Goal: Task Accomplishment & Management: Complete application form

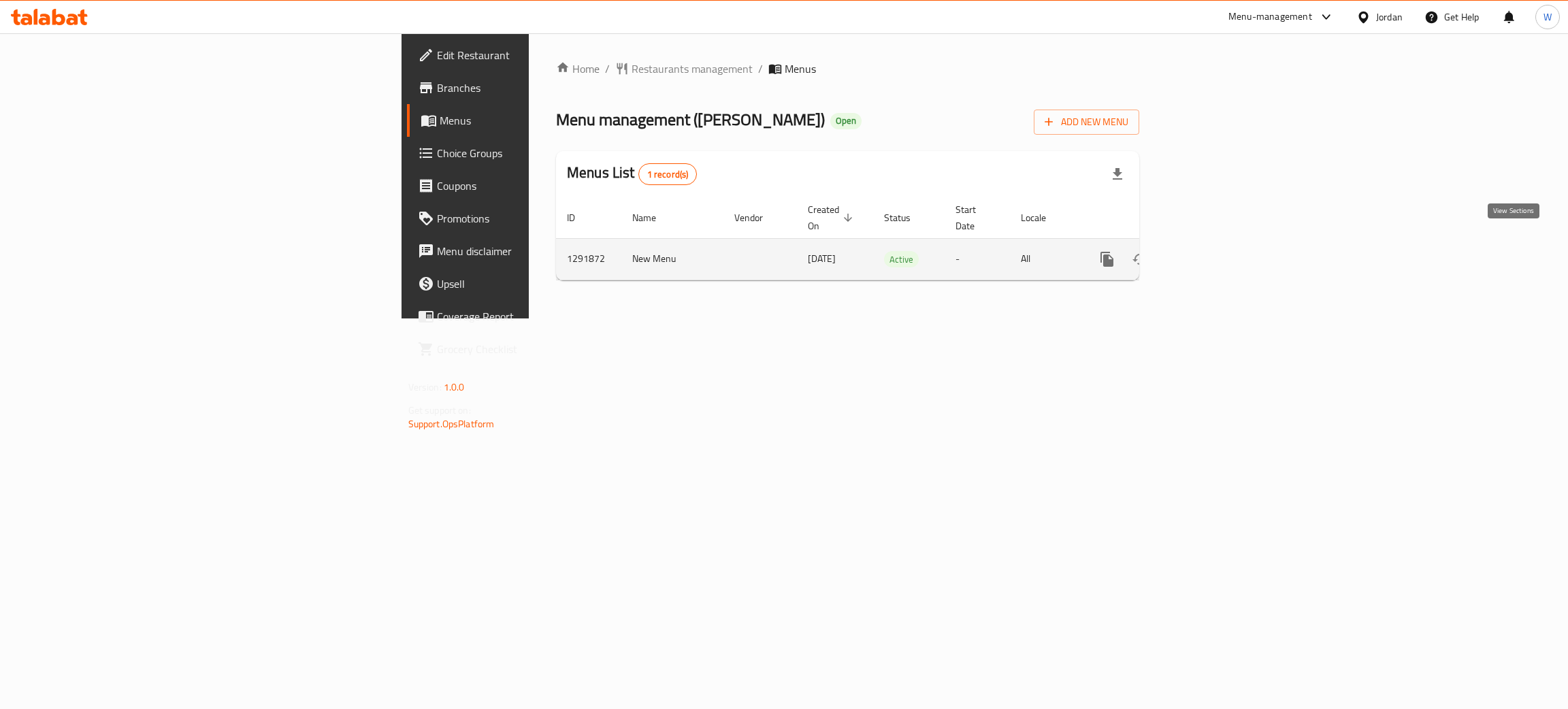
click at [1214, 252] on icon "enhanced table" at bounding box center [1205, 260] width 16 height 16
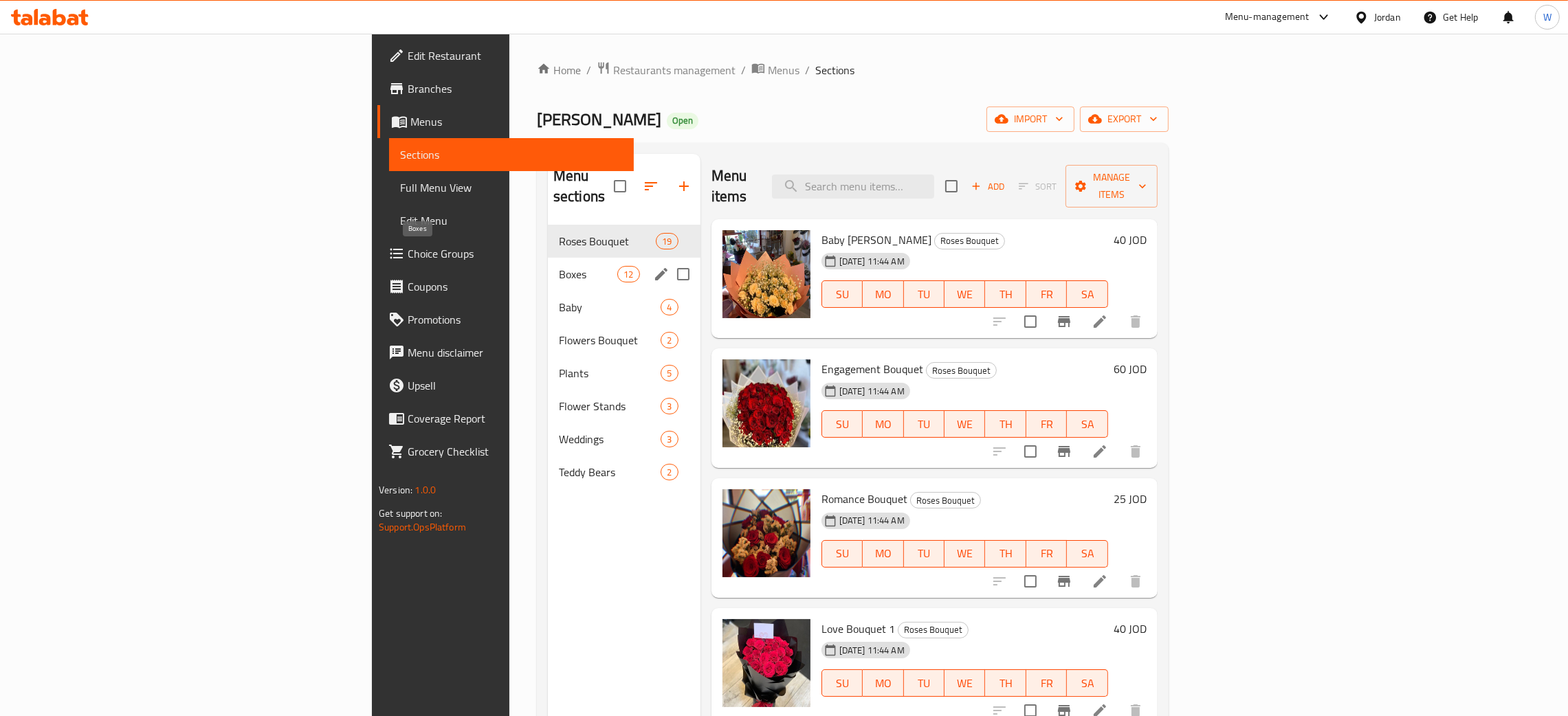
click at [559, 266] on span "Boxes" at bounding box center [587, 274] width 58 height 17
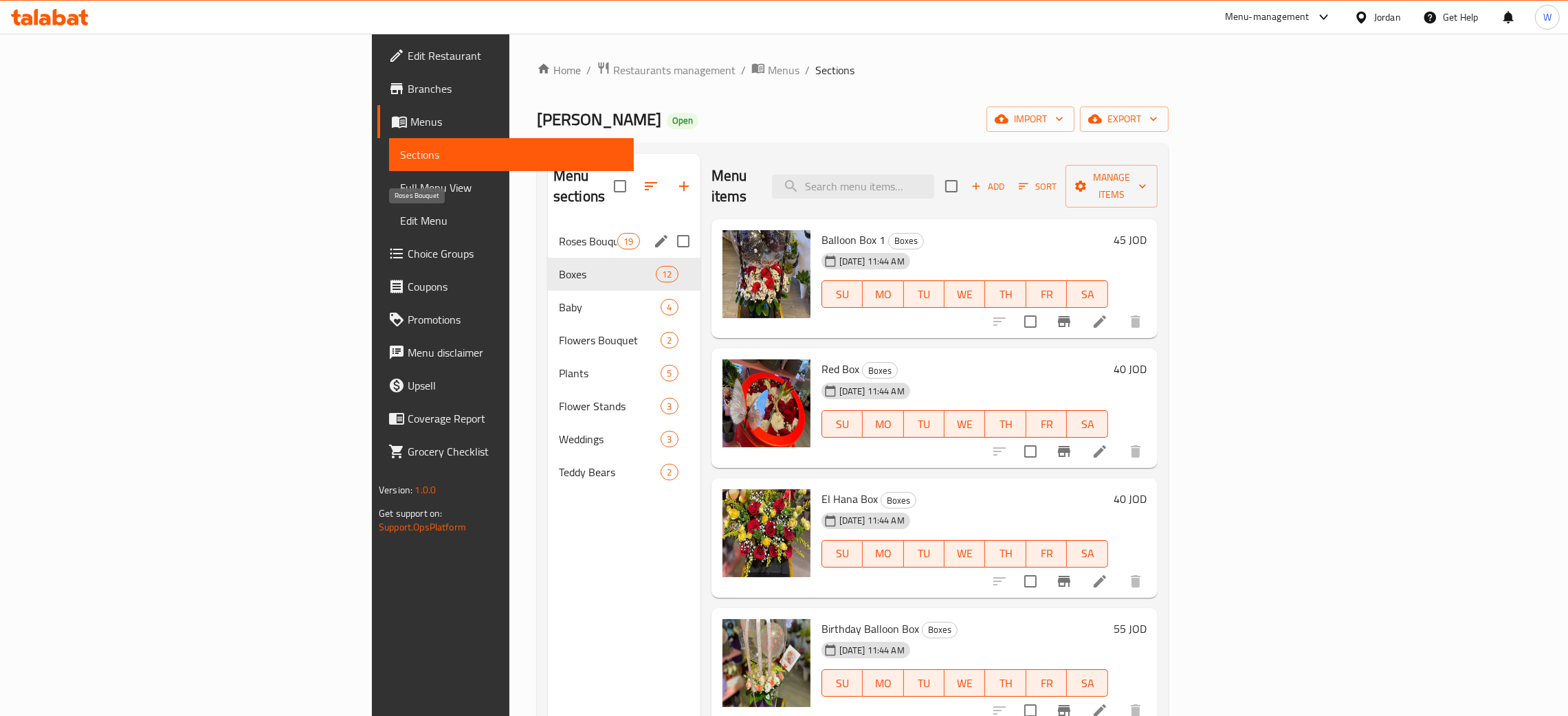
click at [559, 233] on span "Roses Bouquet" at bounding box center [587, 241] width 58 height 17
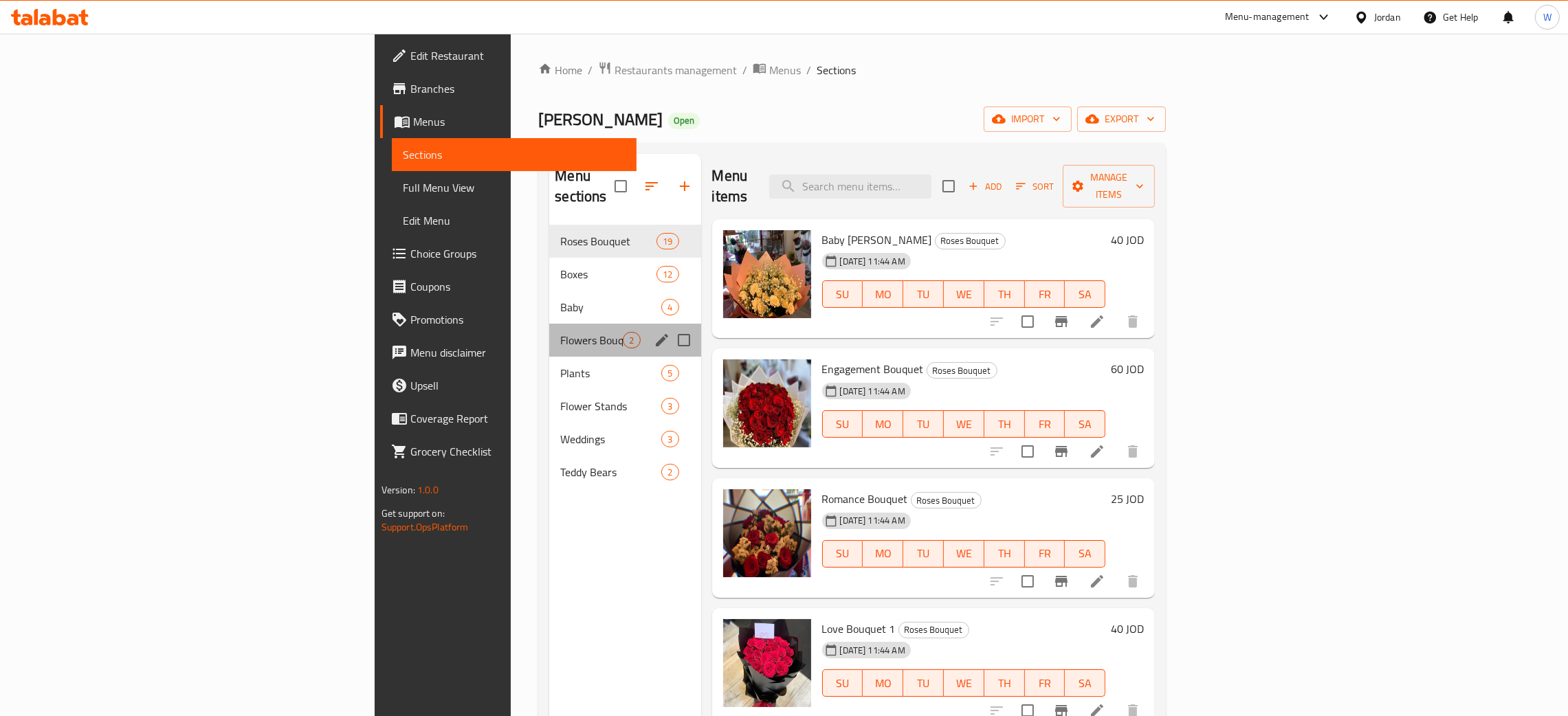
click at [550, 332] on div "Flowers Bouquet 2" at bounding box center [625, 341] width 151 height 33
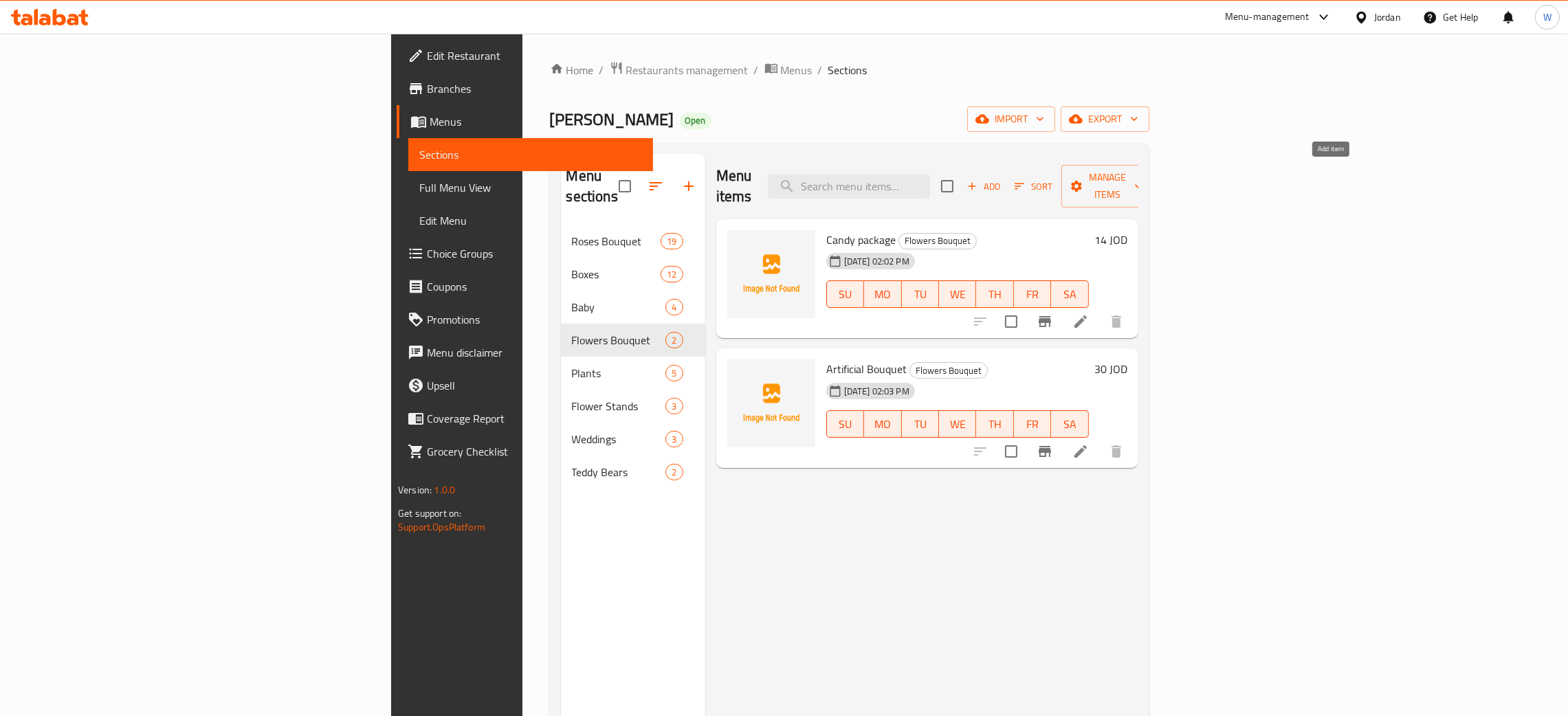
click at [1003, 179] on span "Add" at bounding box center [984, 186] width 37 height 16
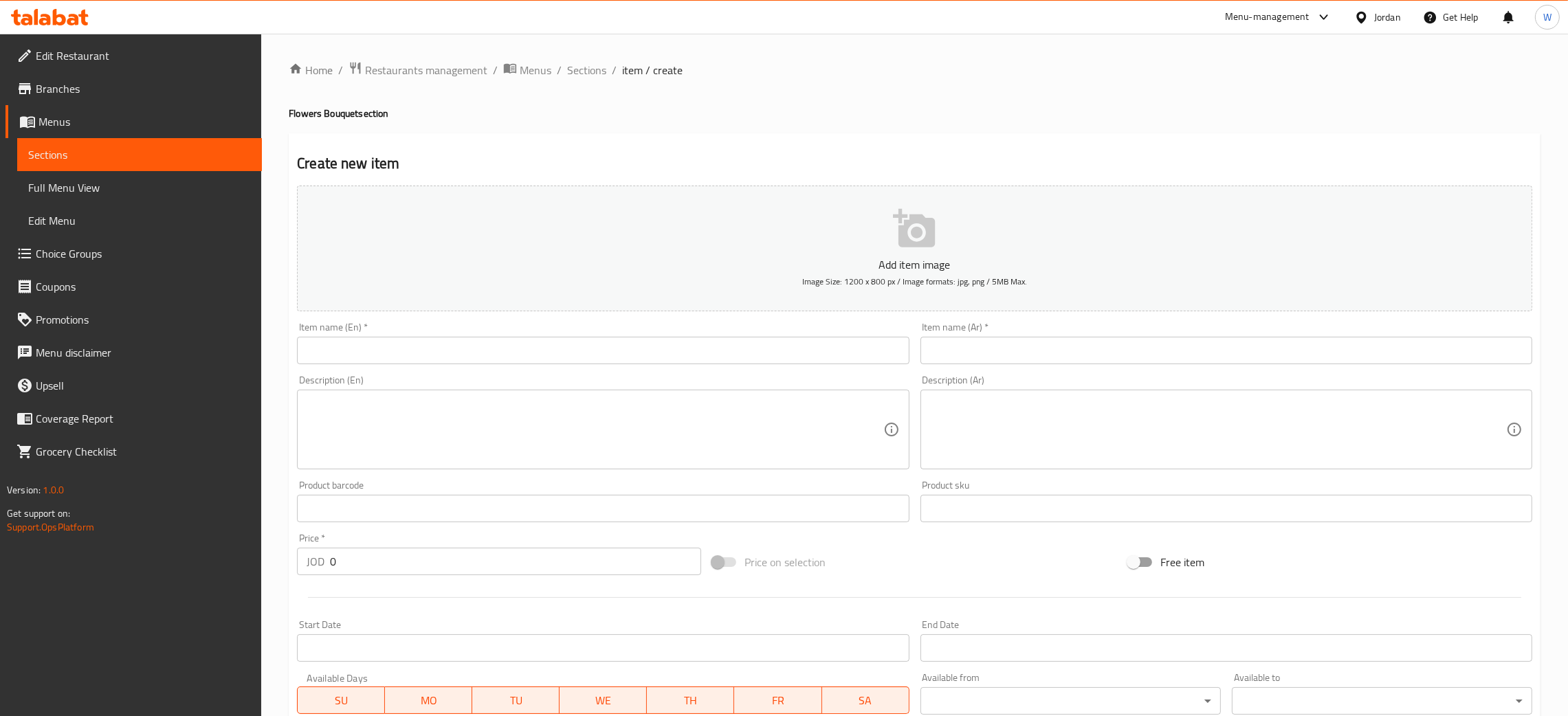
click at [697, 346] on input "text" at bounding box center [603, 351] width 612 height 28
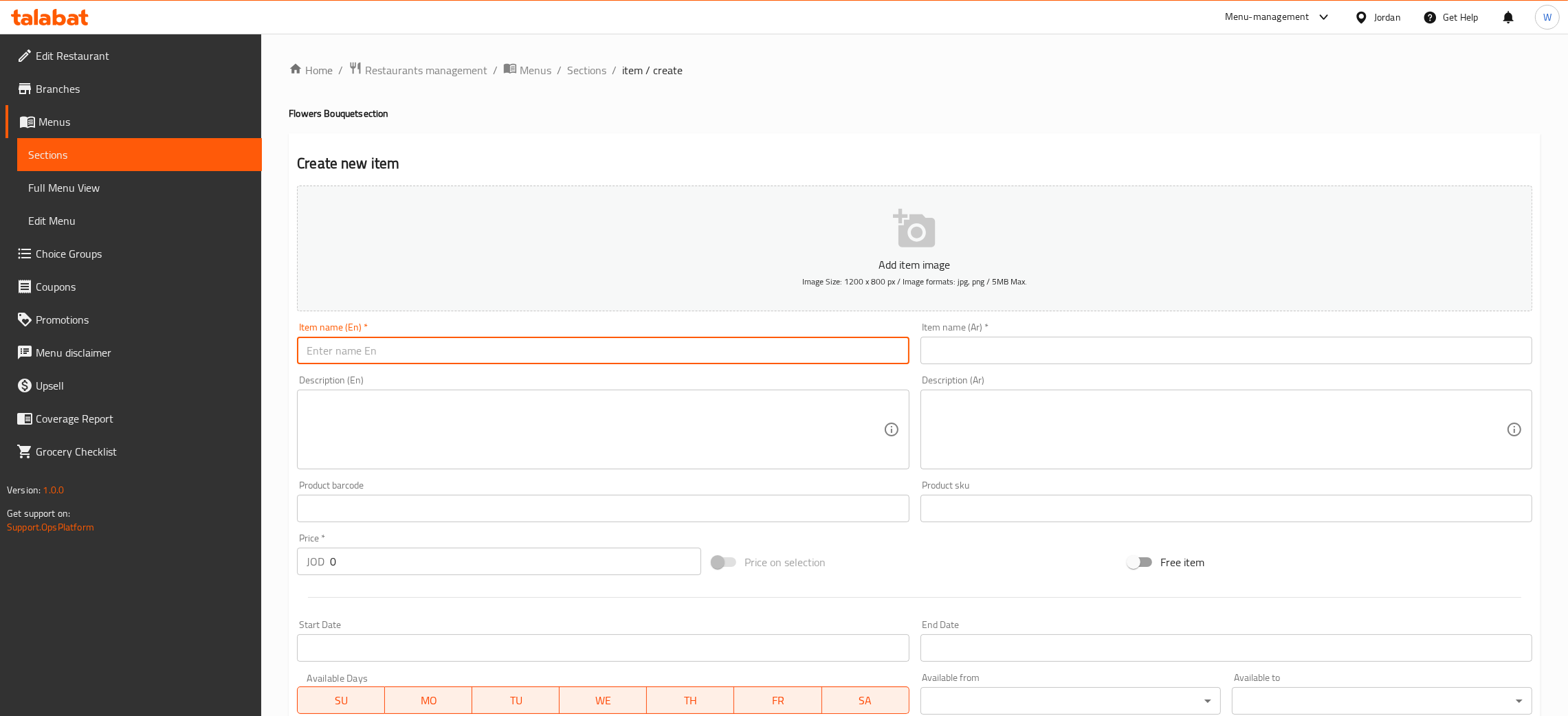
paste input "The arranged package"
type input "The arranged package"
click at [1036, 353] on input "text" at bounding box center [1226, 351] width 612 height 28
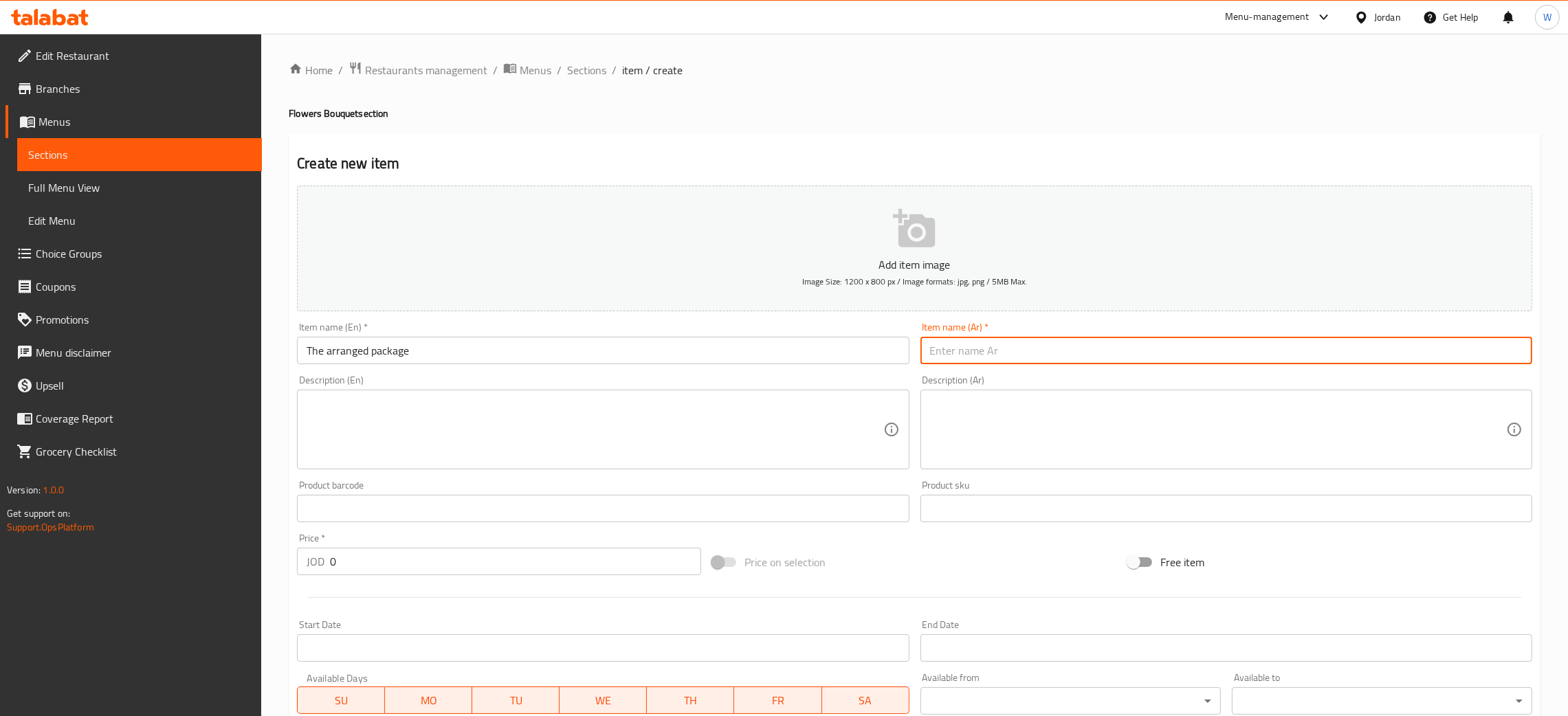
paste input "[DEMOGRAPHIC_DATA]"
type input "[DEMOGRAPHIC_DATA]"
drag, startPoint x: 354, startPoint y: 567, endPoint x: 258, endPoint y: 583, distance: 97.3
click at [265, 587] on div "Home / Restaurants management / Menus / Sections / item / create Flowers Bouque…" at bounding box center [915, 502] width 1307 height 938
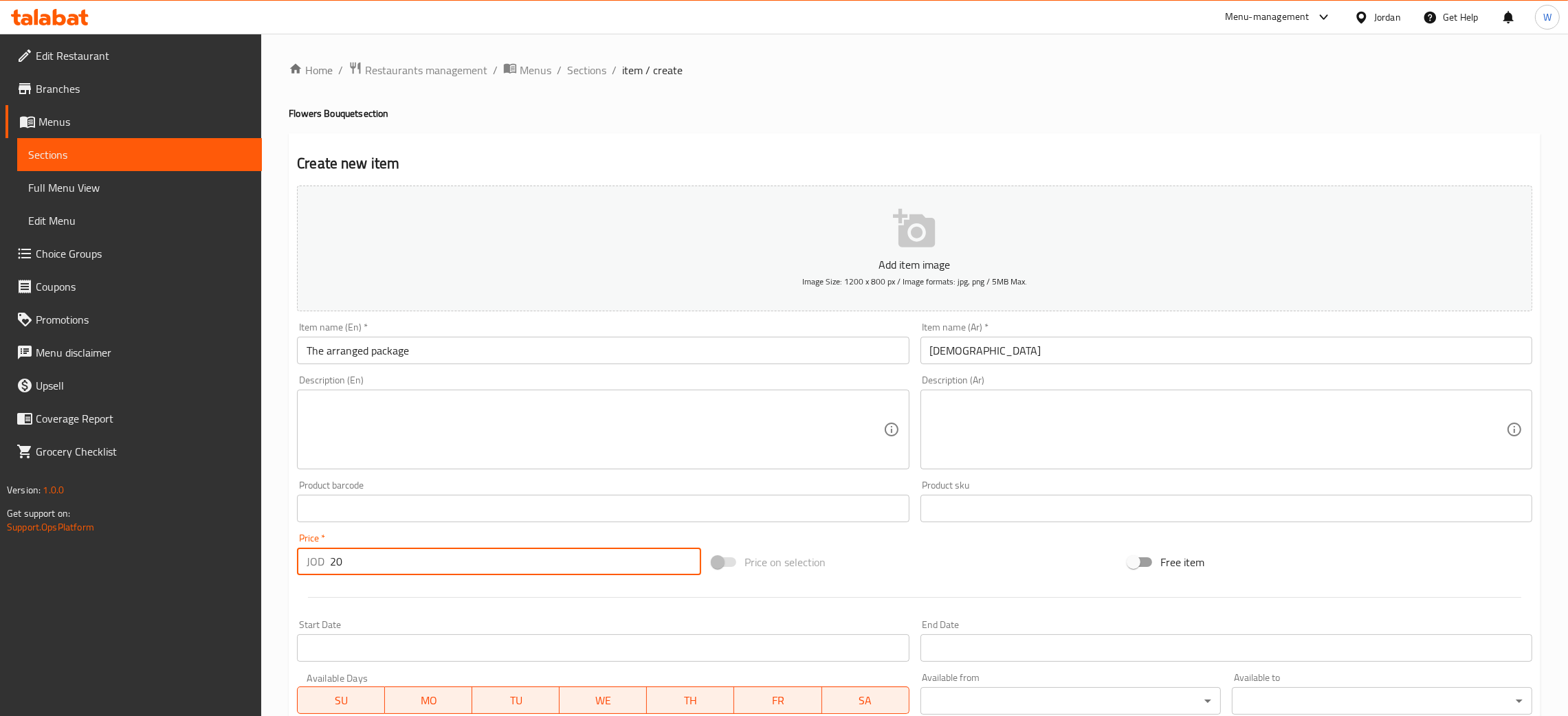
type input "20"
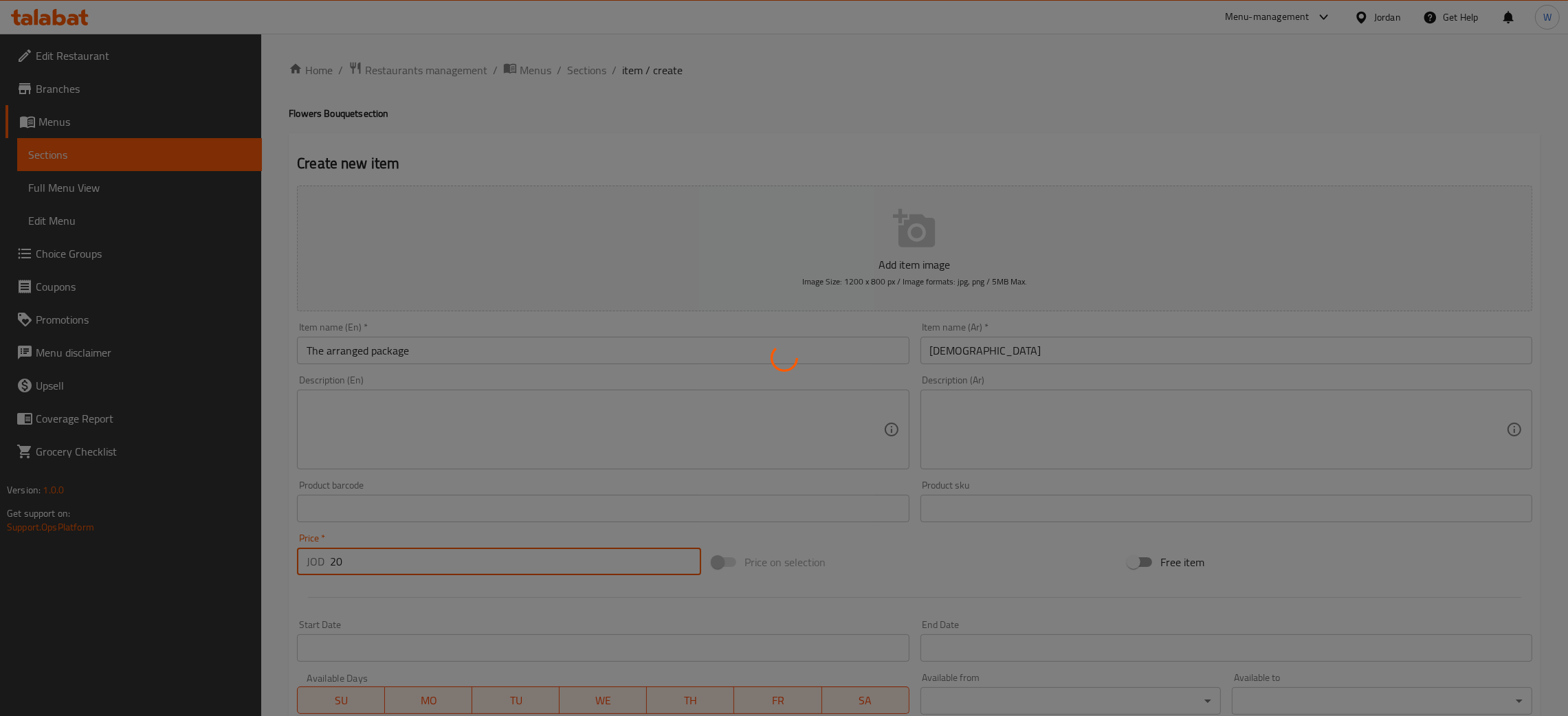
type input "0"
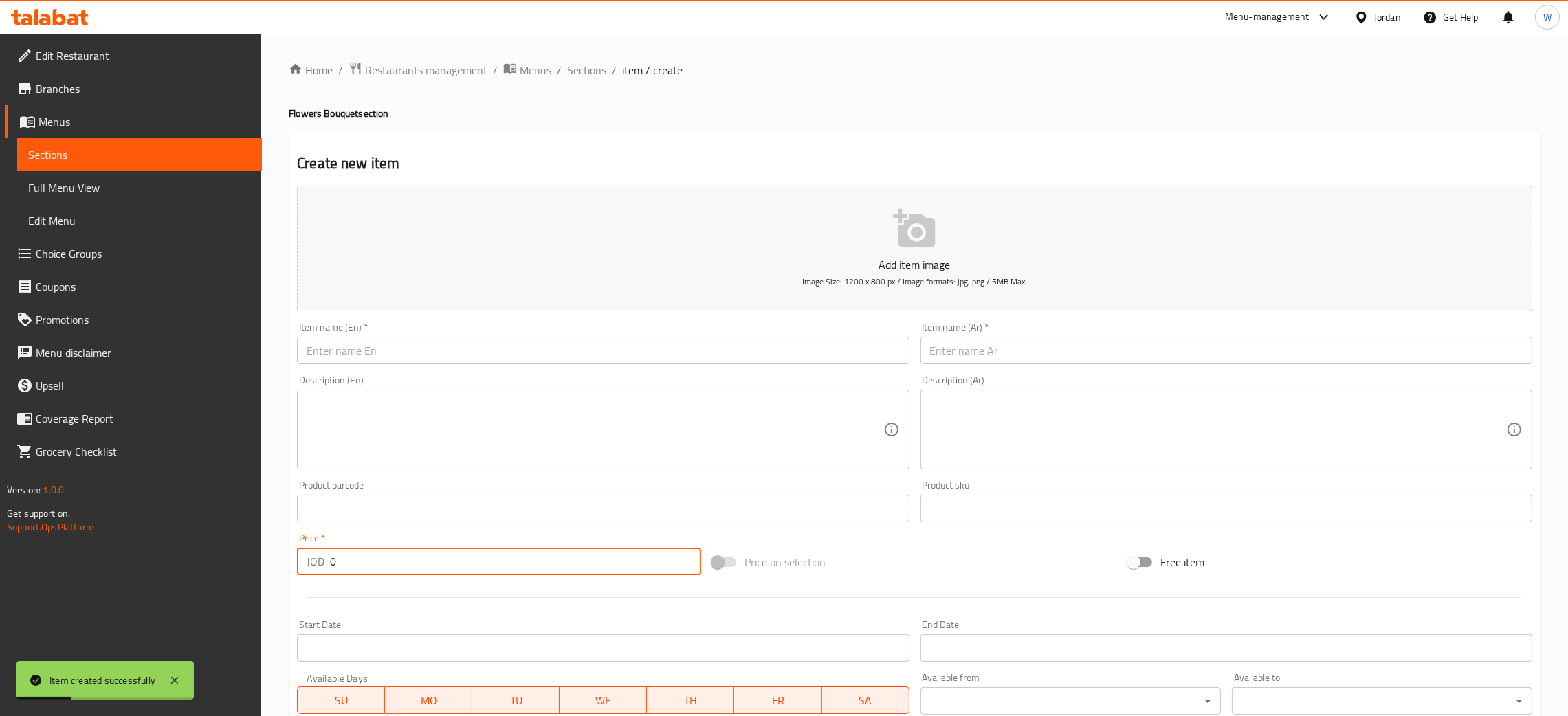
click at [374, 351] on input "text" at bounding box center [603, 351] width 612 height 28
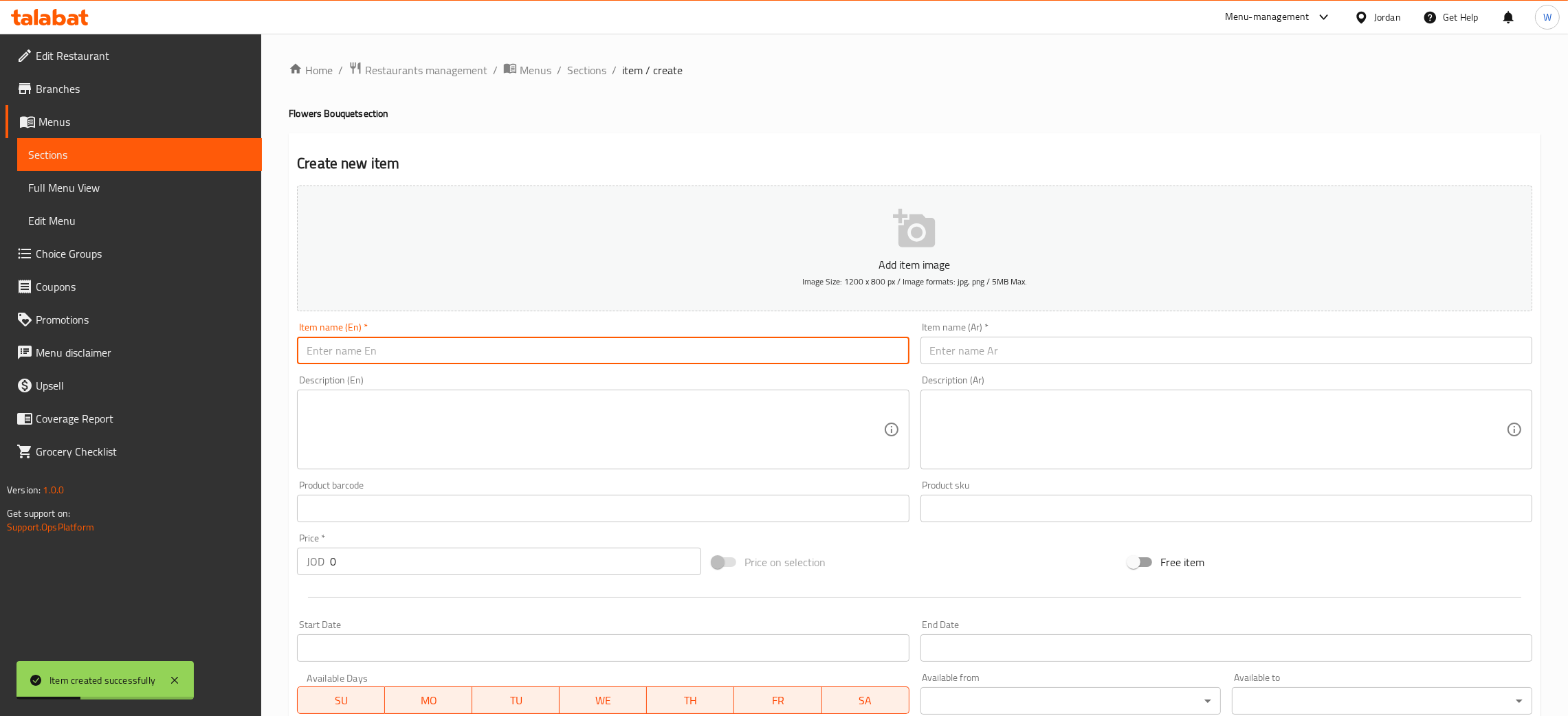
paste input "Nice package"
type input "Nice package"
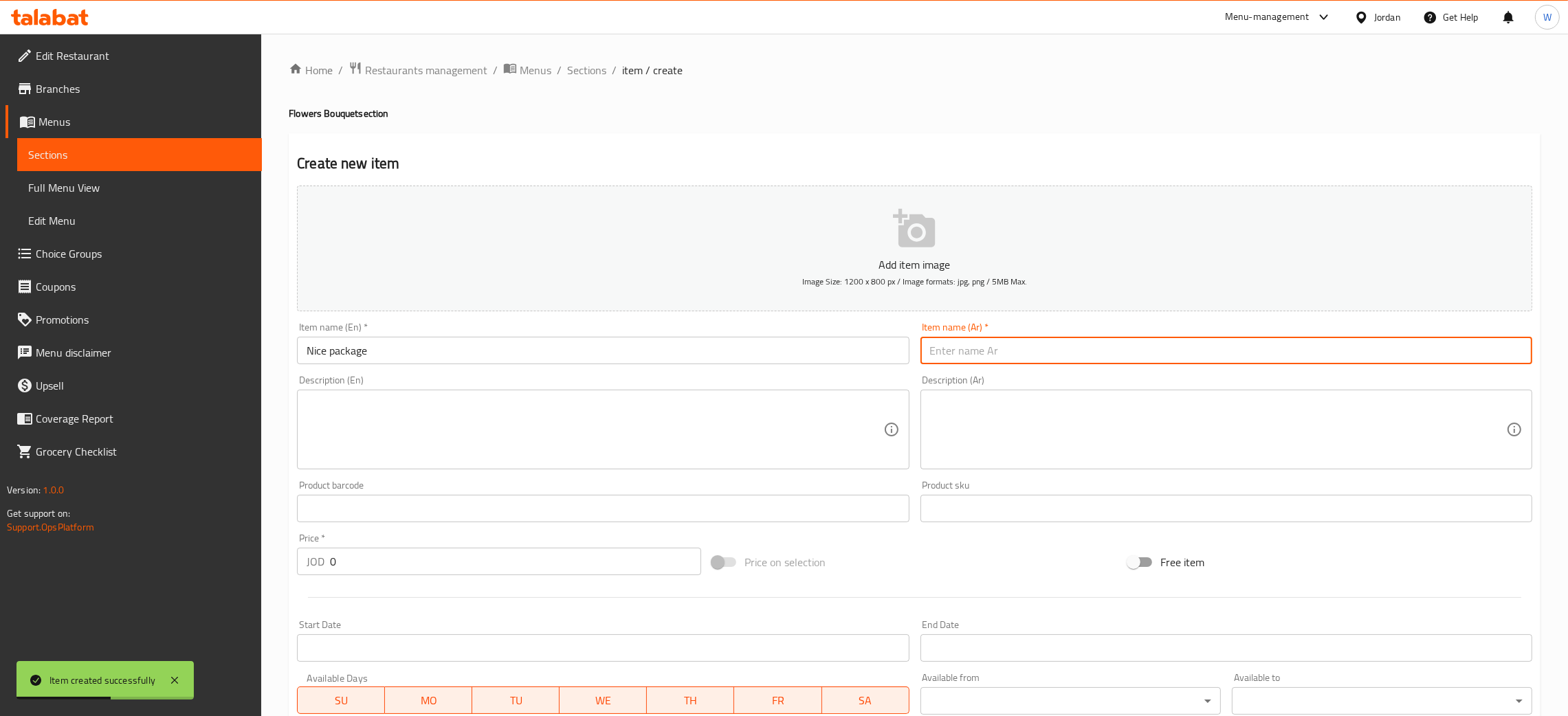
click at [1017, 352] on input "text" at bounding box center [1226, 351] width 612 height 28
paste input "الباقة اللطيفة"
type input "الباقة اللطيفة"
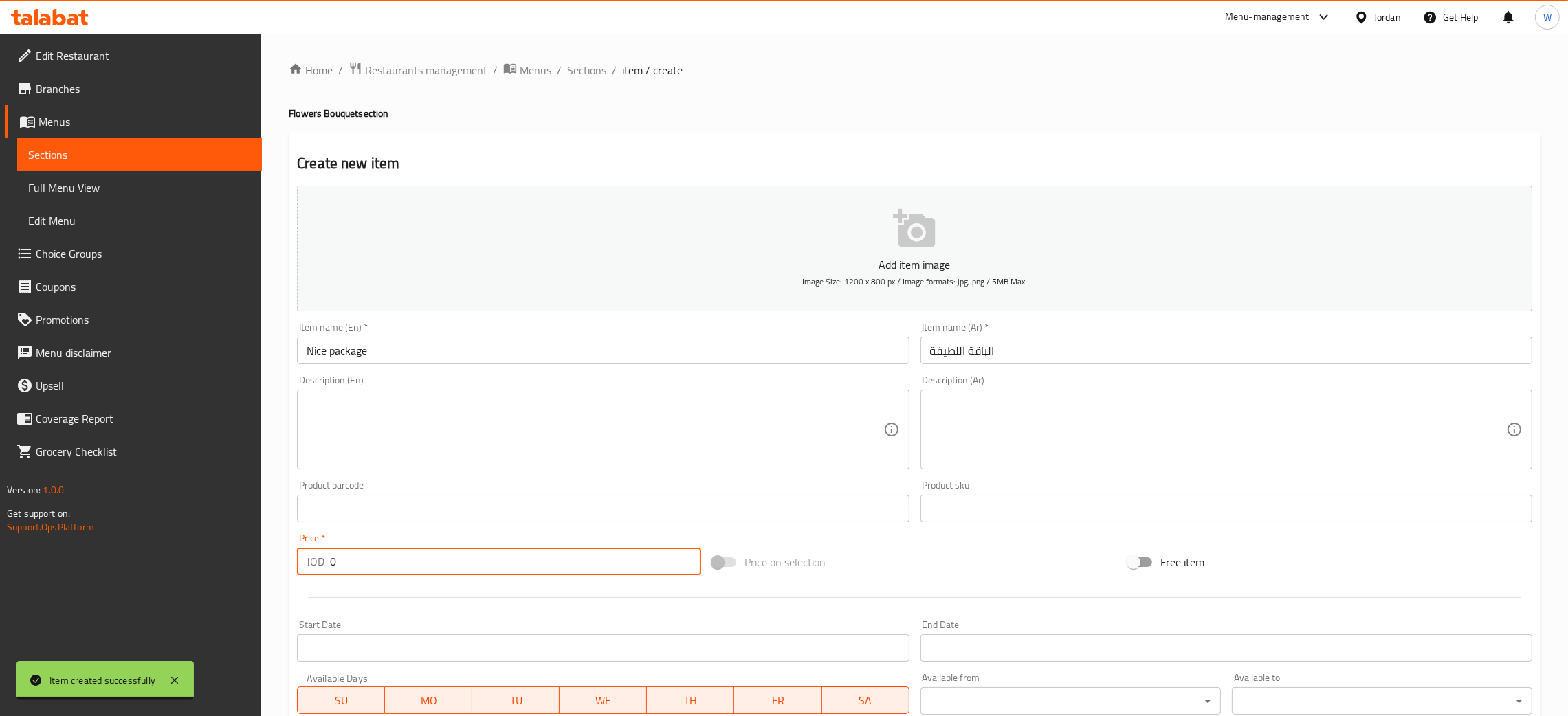
drag, startPoint x: 292, startPoint y: 566, endPoint x: 183, endPoint y: 575, distance: 109.4
click at [192, 575] on div "Edit Restaurant Branches Menus Sections Full Menu View Edit Menu Choice Groups …" at bounding box center [784, 502] width 1568 height 938
type input "26"
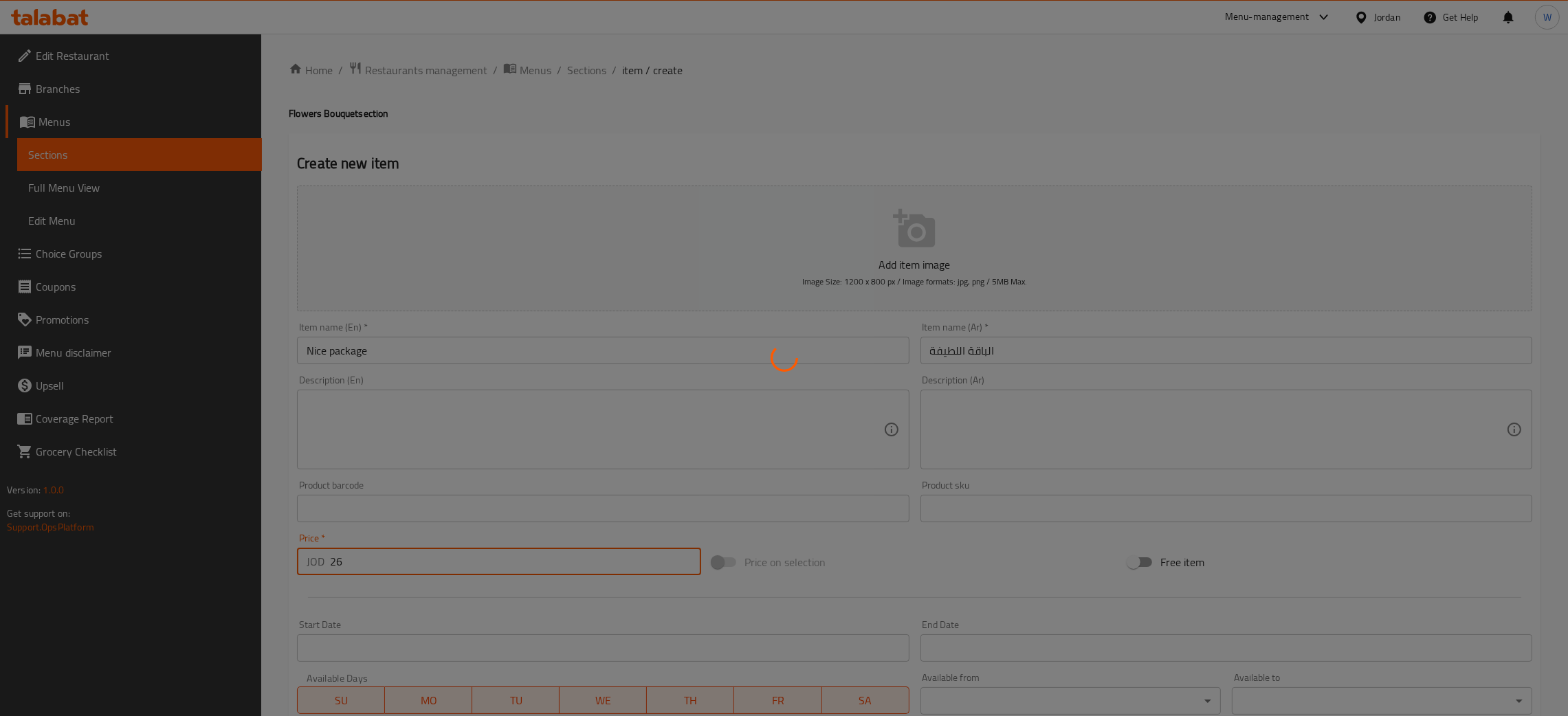
type input "0"
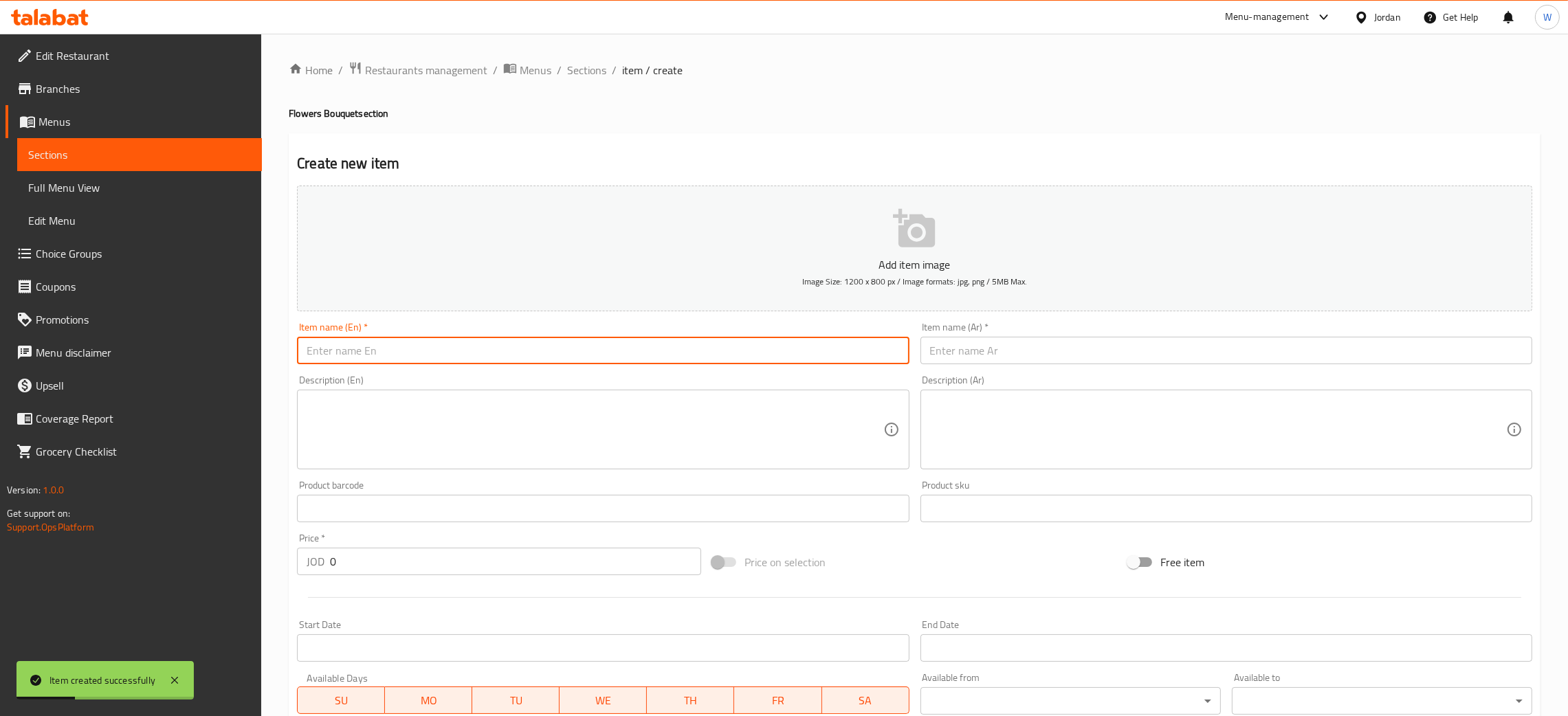
click at [698, 359] on input "text" at bounding box center [603, 351] width 612 height 28
paste input "Simple package"
type input "Simple package"
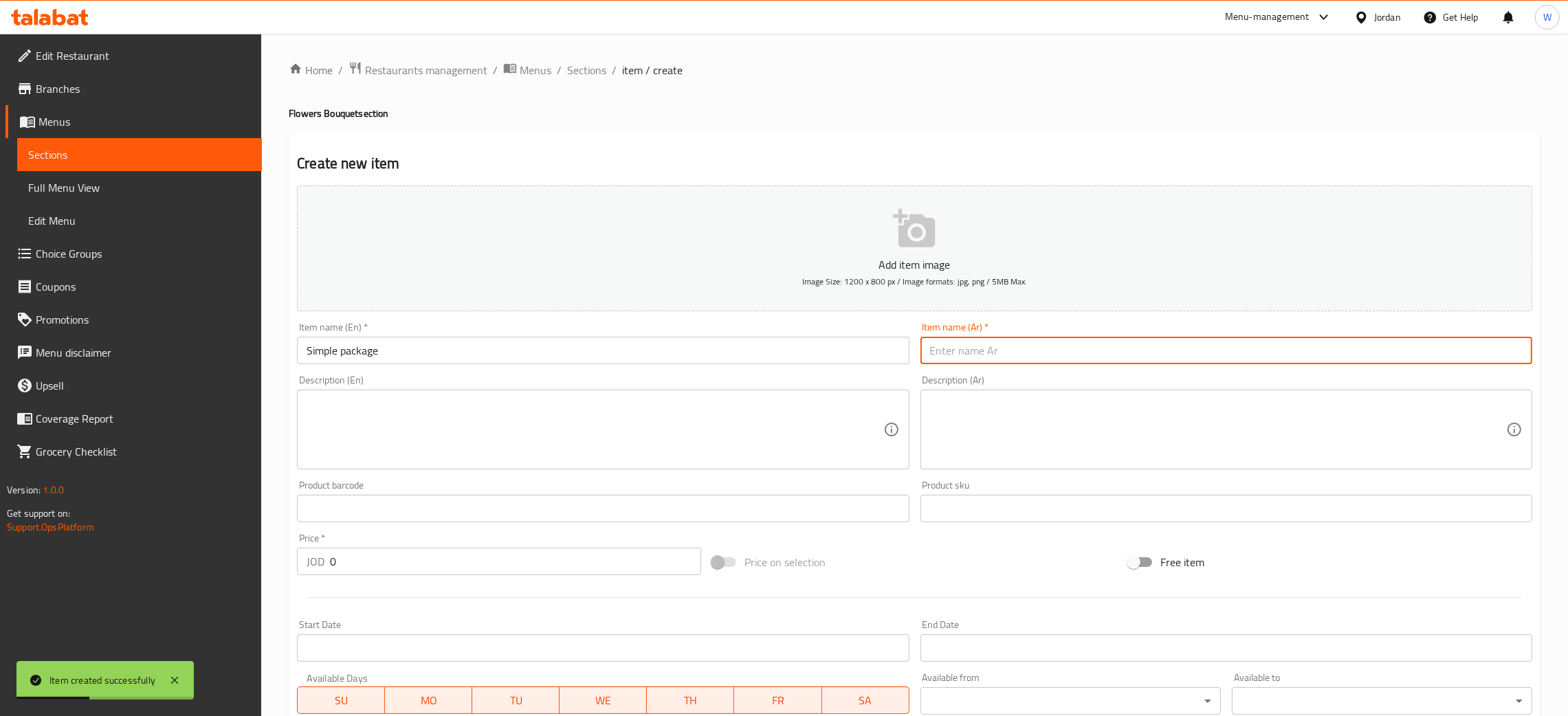
drag, startPoint x: 1000, startPoint y: 338, endPoint x: 999, endPoint y: 345, distance: 7.1
click at [1000, 340] on input "text" at bounding box center [1226, 351] width 612 height 28
paste input "باقة بسيطة"
type input "باقة بسيطة"
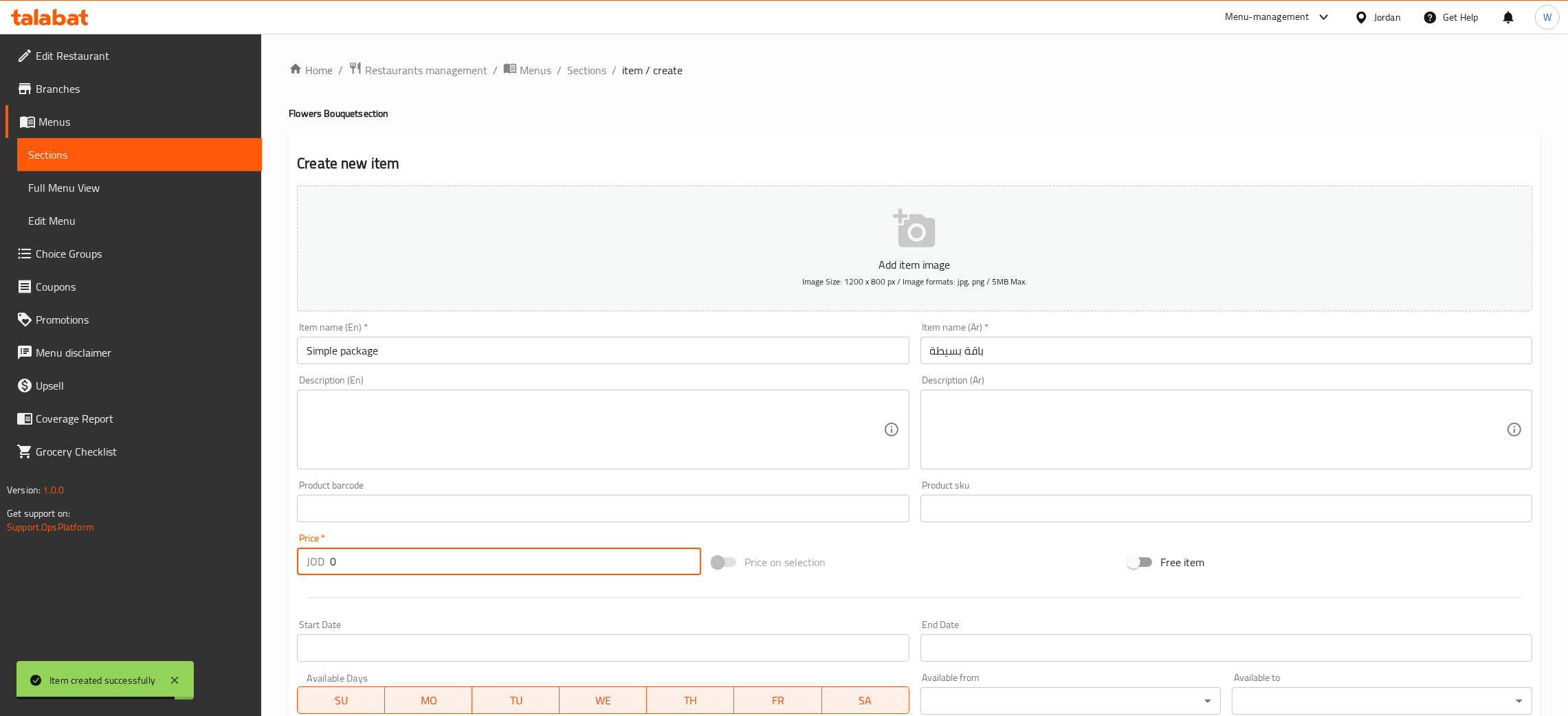
drag, startPoint x: 347, startPoint y: 569, endPoint x: 249, endPoint y: 587, distance: 99.6
click at [251, 585] on div "Edit Restaurant Branches Menus Sections Full Menu View Edit Menu Choice Groups …" at bounding box center [784, 502] width 1568 height 938
type input "10"
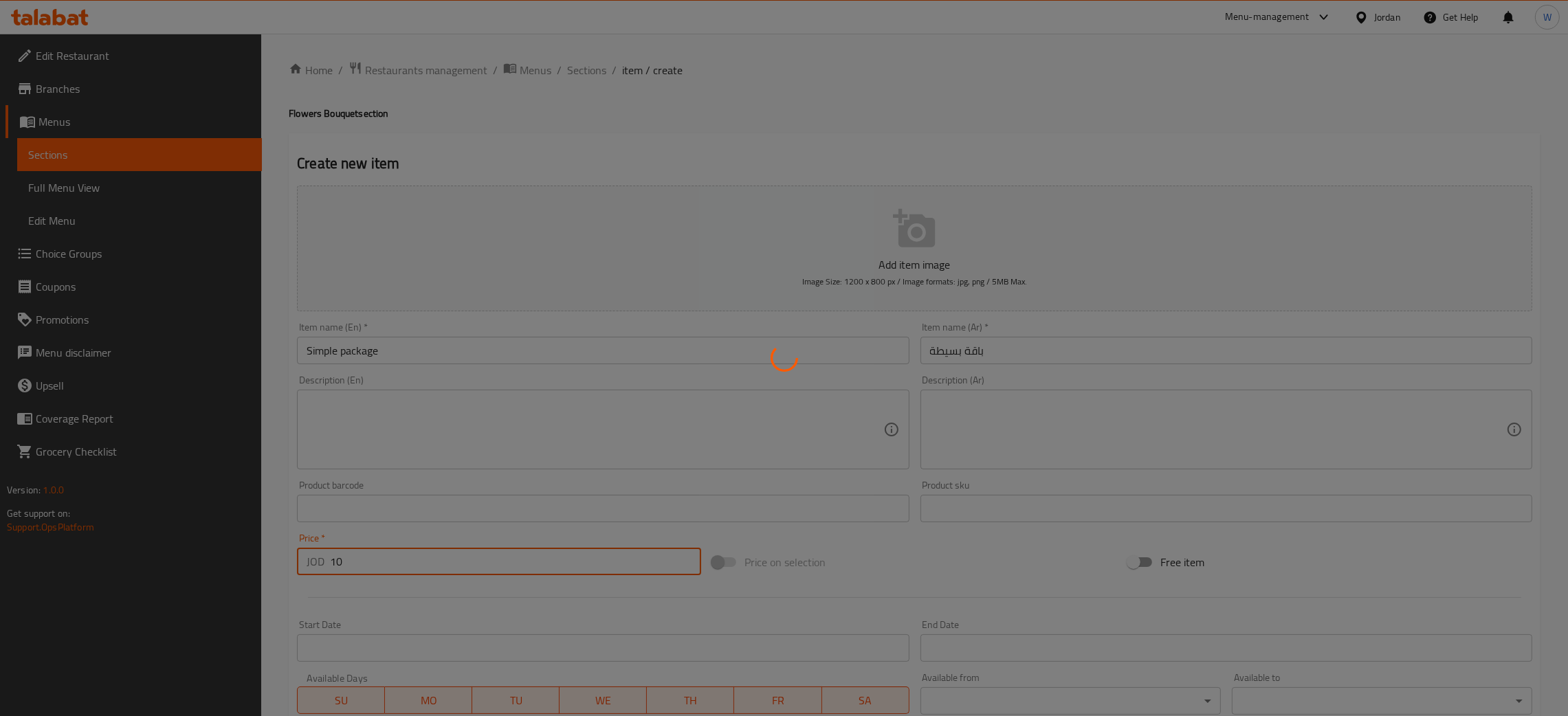
type input "0"
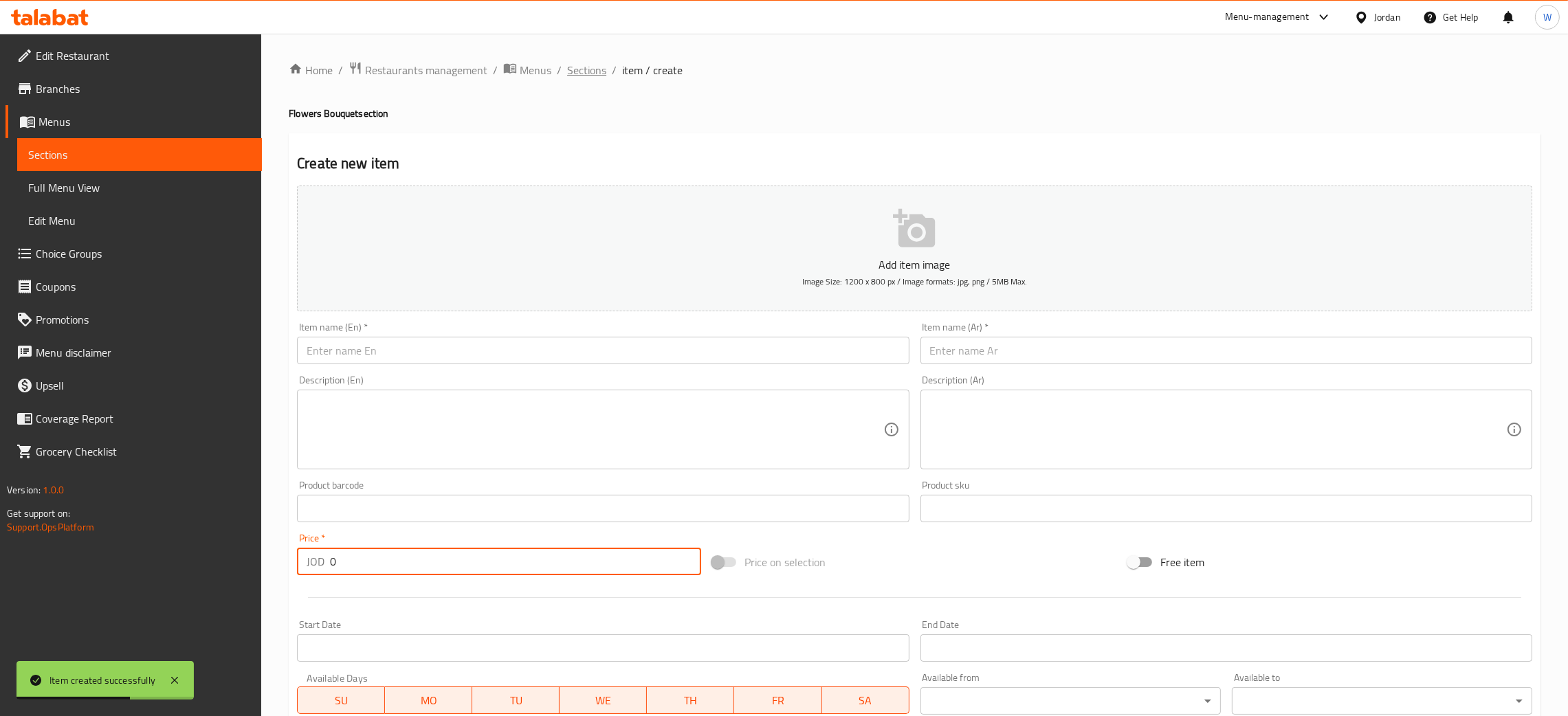
click at [588, 64] on span "Sections" at bounding box center [587, 70] width 40 height 17
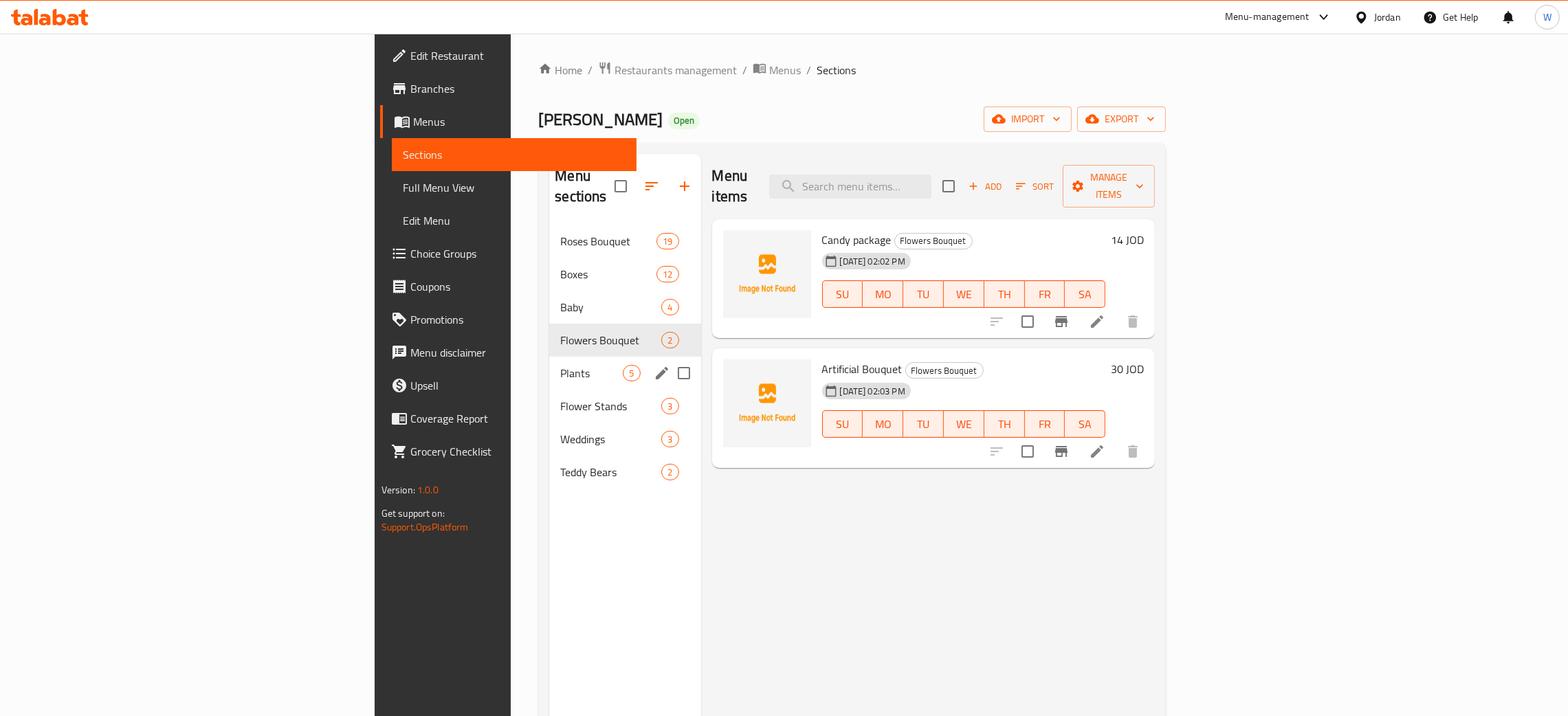
click at [550, 357] on div "Plants 5" at bounding box center [625, 374] width 151 height 33
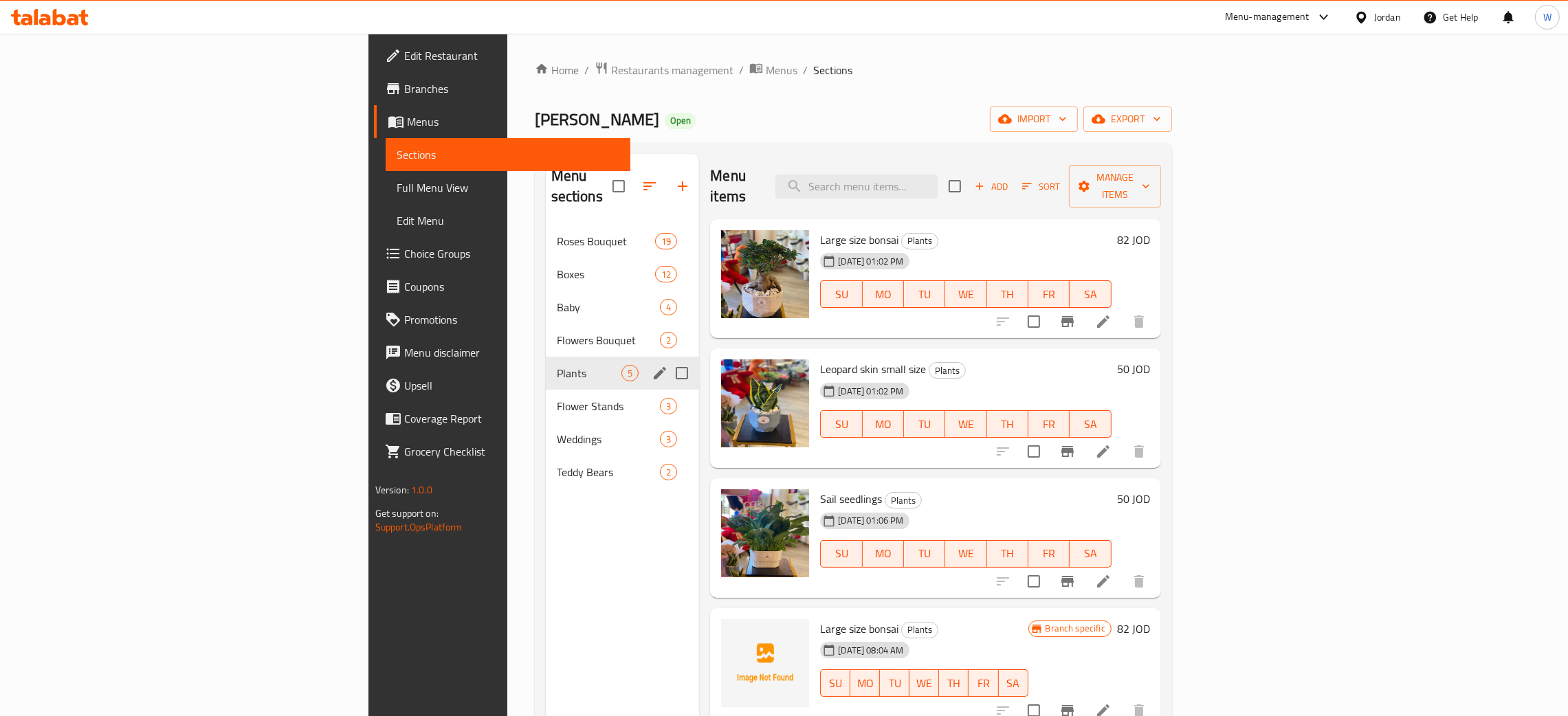
click at [546, 324] on div "Flowers Bouquet 2" at bounding box center [622, 341] width 154 height 33
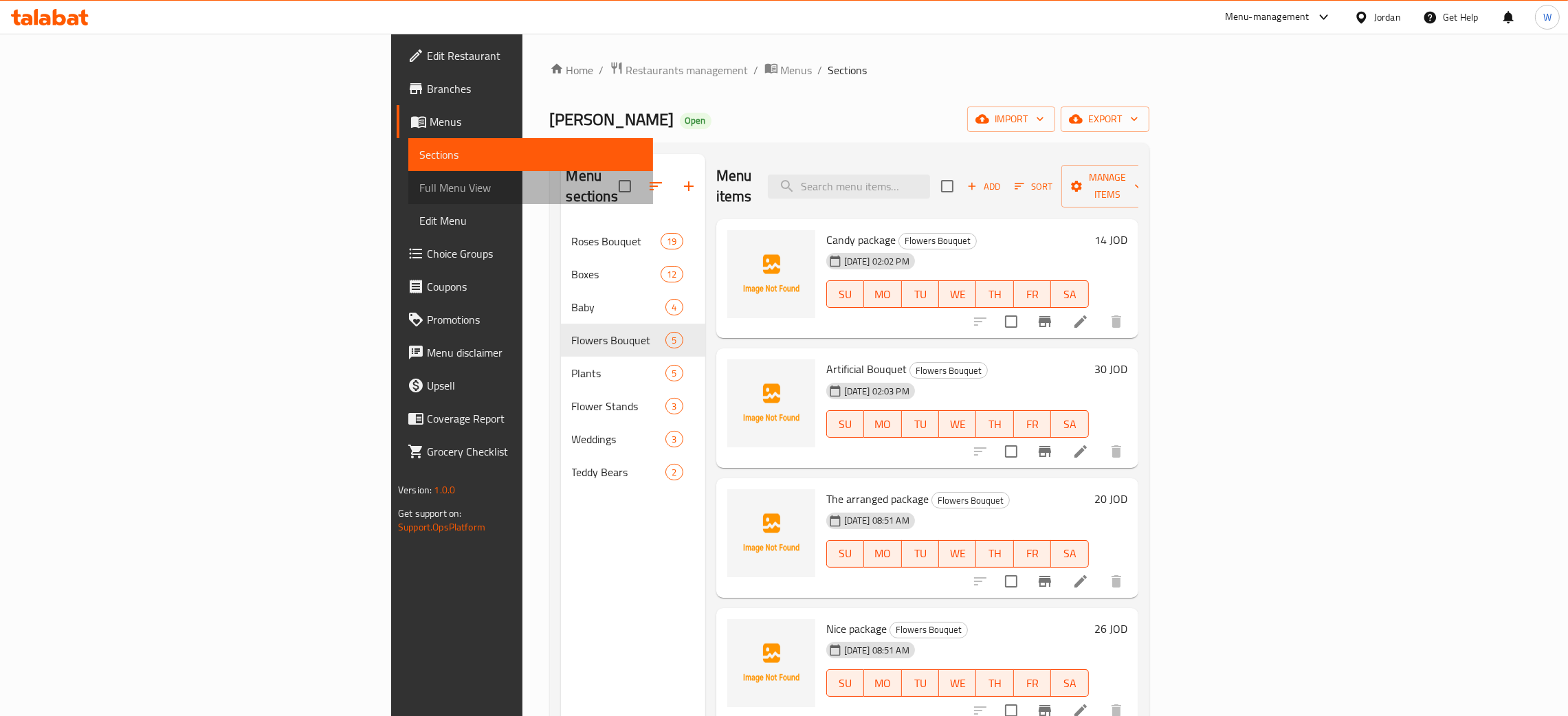
click at [420, 179] on span "Full Menu View" at bounding box center [531, 188] width 223 height 17
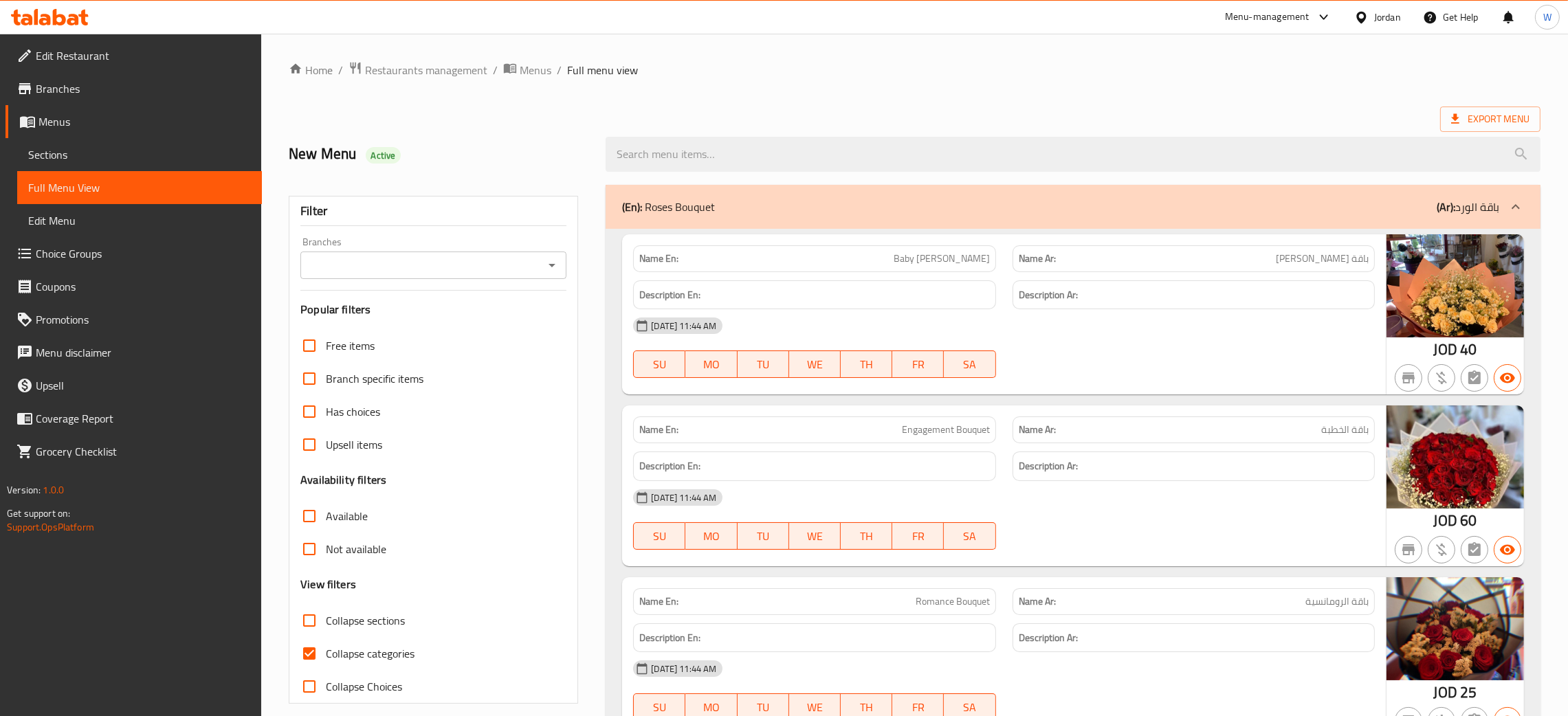
click at [85, 156] on span "Sections" at bounding box center [140, 155] width 223 height 17
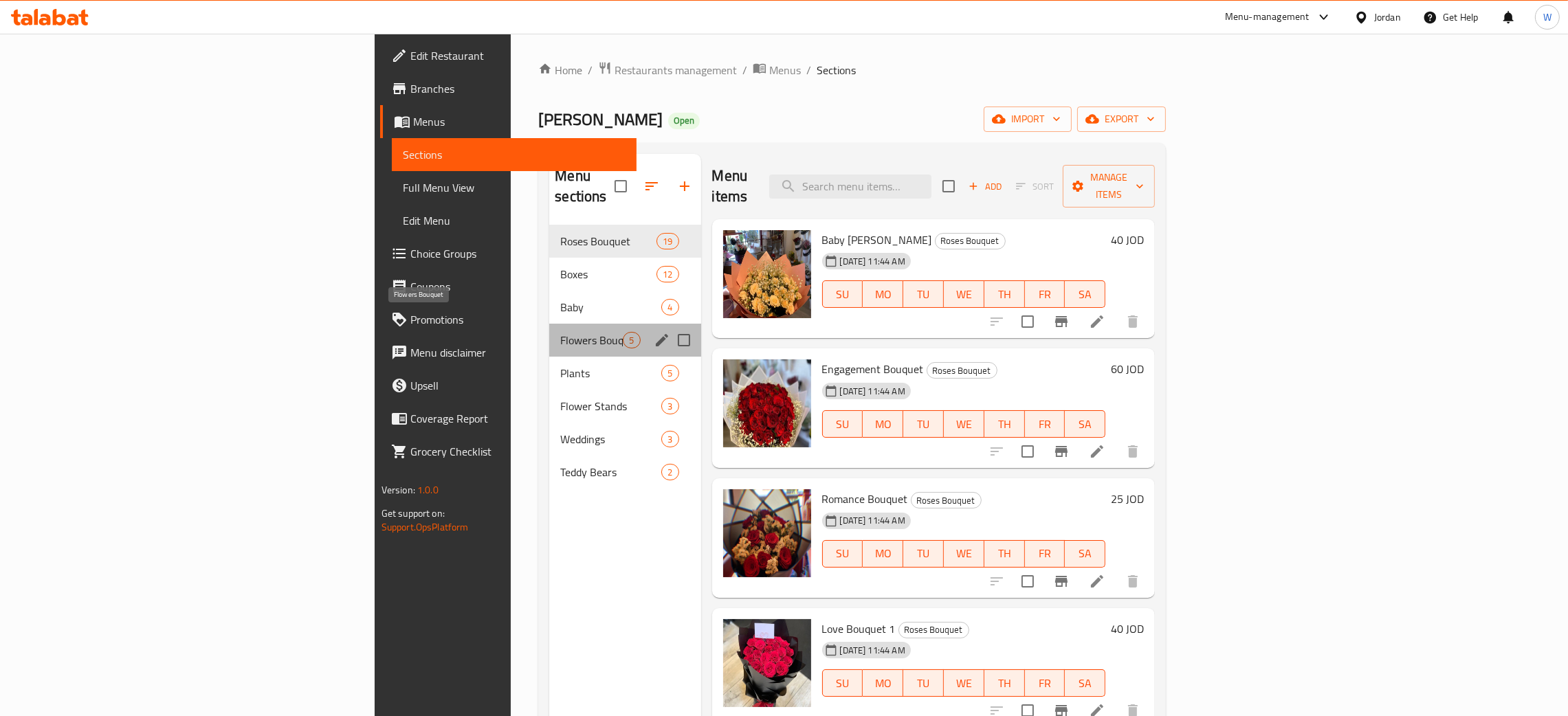
click at [561, 332] on span "Flowers Bouquet" at bounding box center [592, 341] width 63 height 17
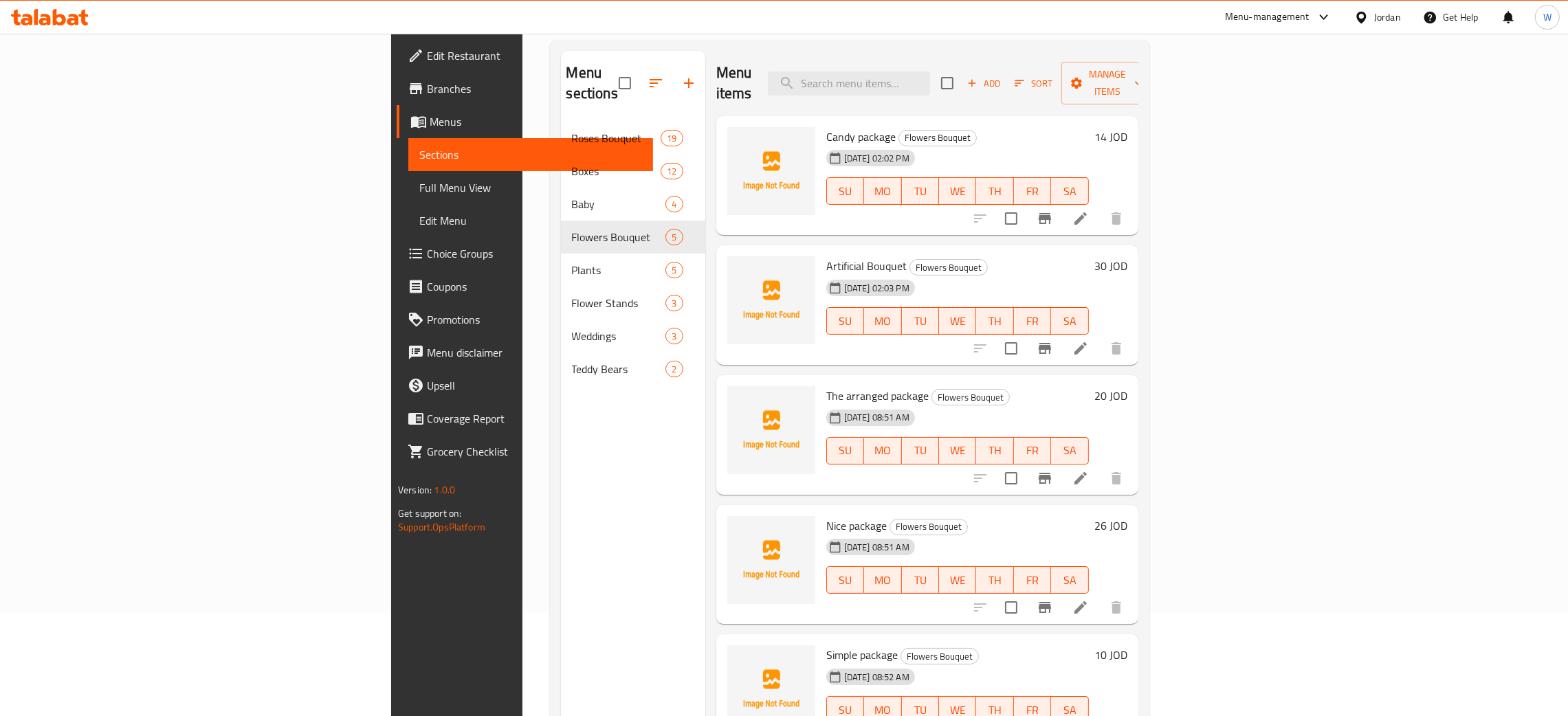
scroll to position [194, 0]
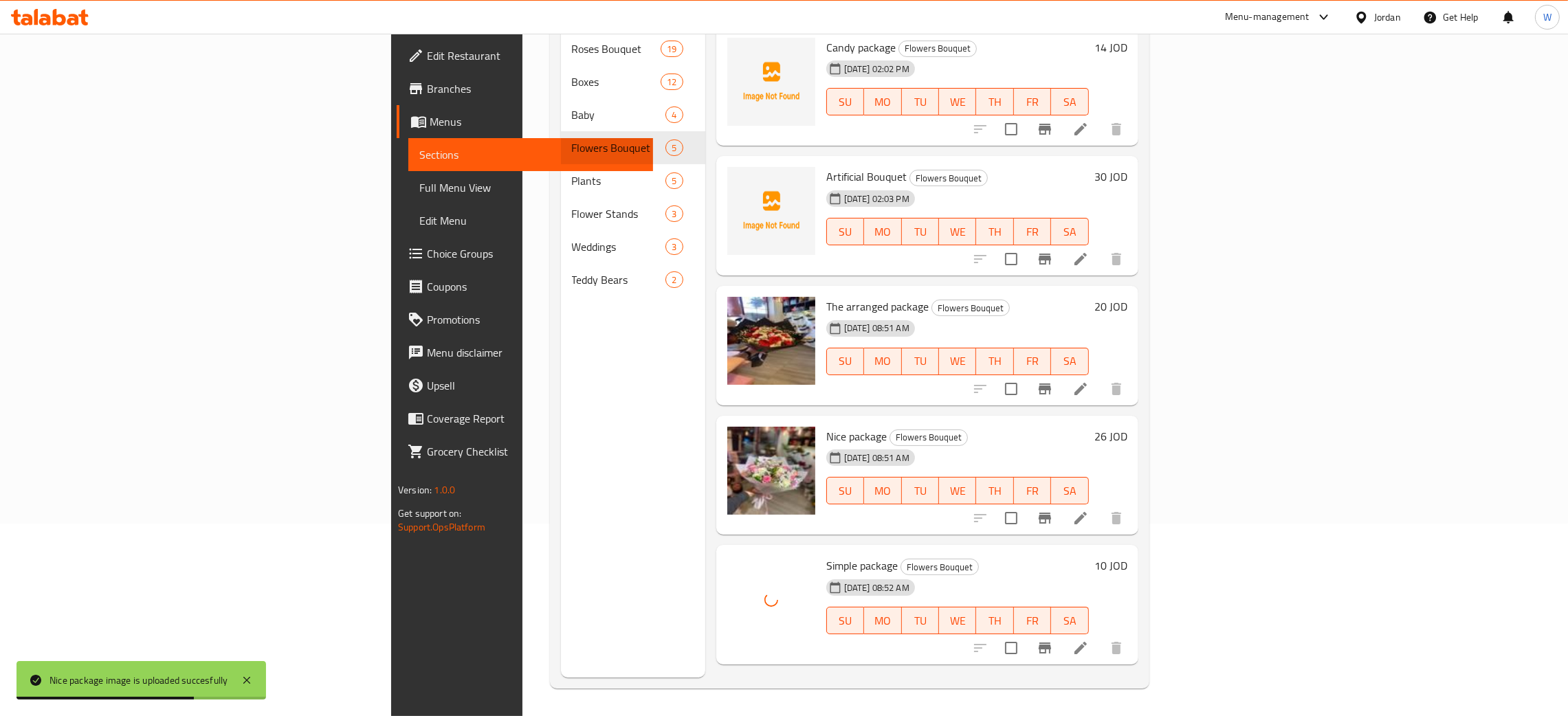
click at [561, 618] on div "Menu sections Roses Bouquet 19 Boxes 12 Baby 4 Flowers Bouquet 5 Plants 5 Flowe…" at bounding box center [633, 319] width 145 height 716
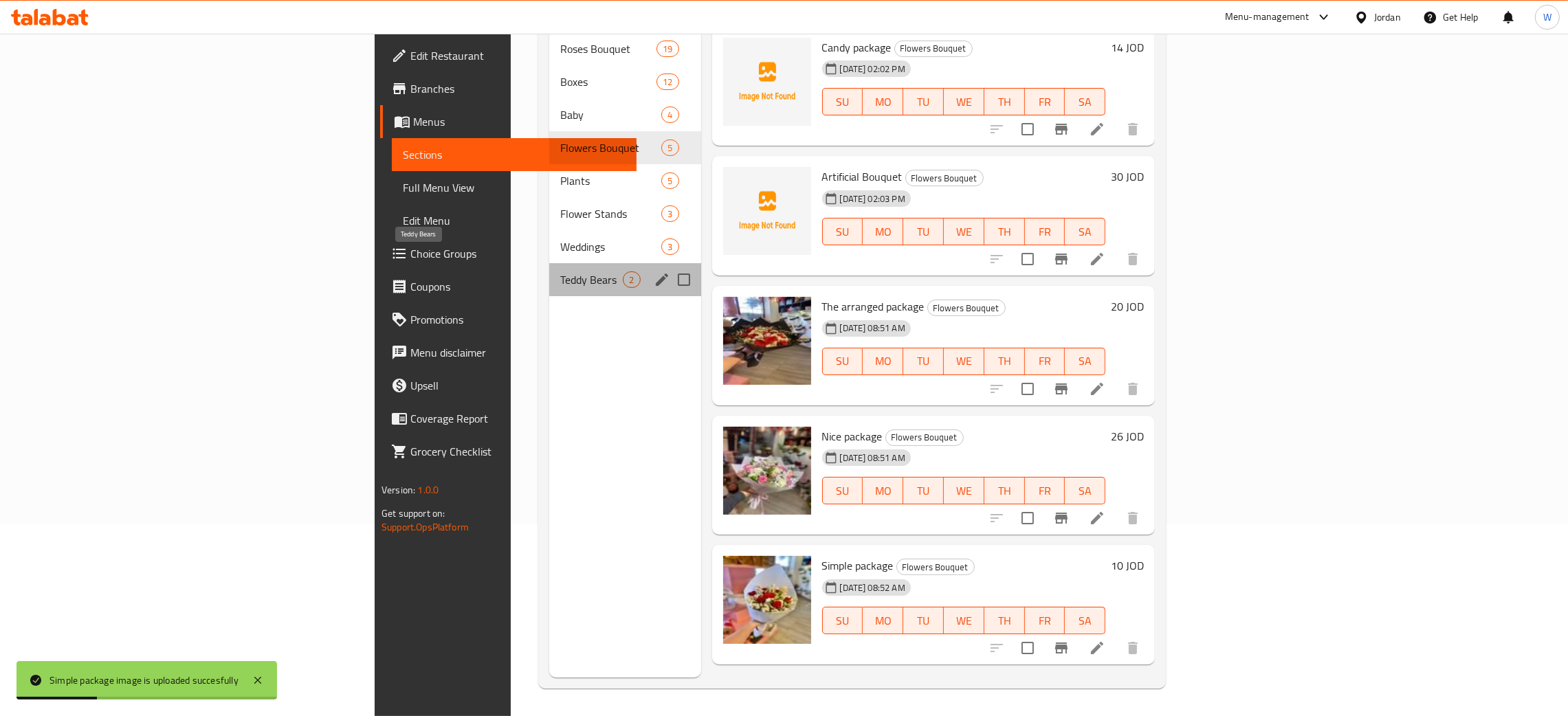
click at [561, 271] on span "Teddy Bears" at bounding box center [592, 280] width 63 height 17
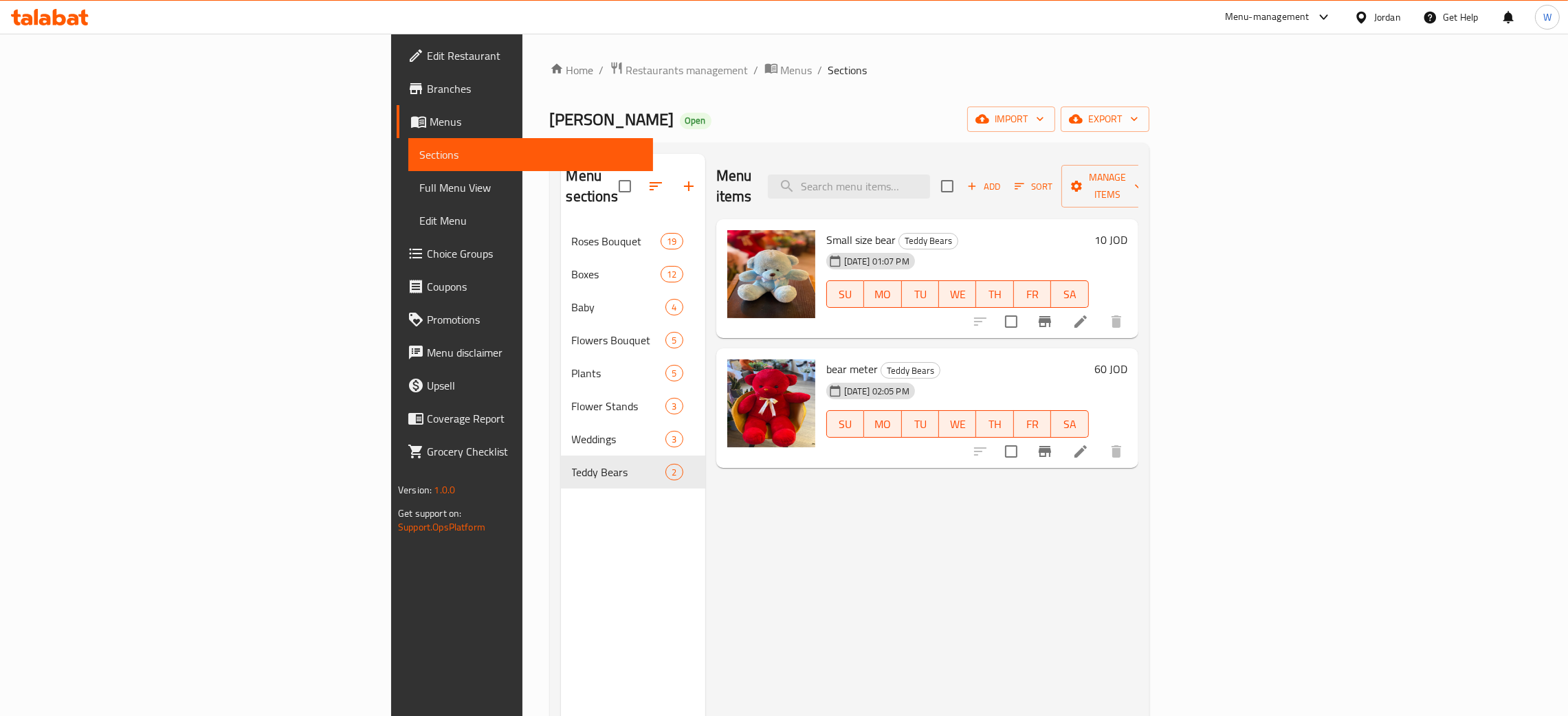
click at [1003, 179] on span "Add" at bounding box center [984, 186] width 37 height 16
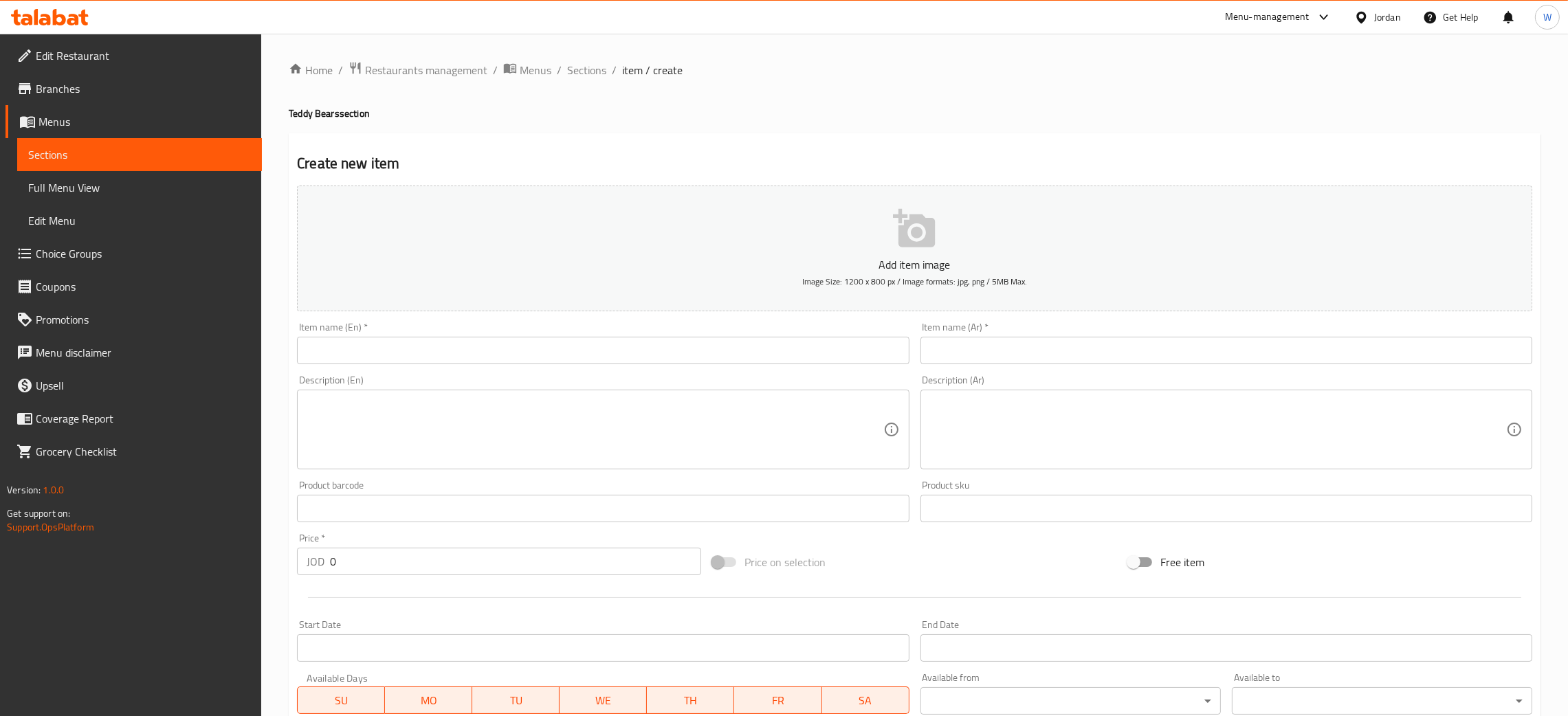
click at [451, 340] on input "text" at bounding box center [603, 351] width 612 height 28
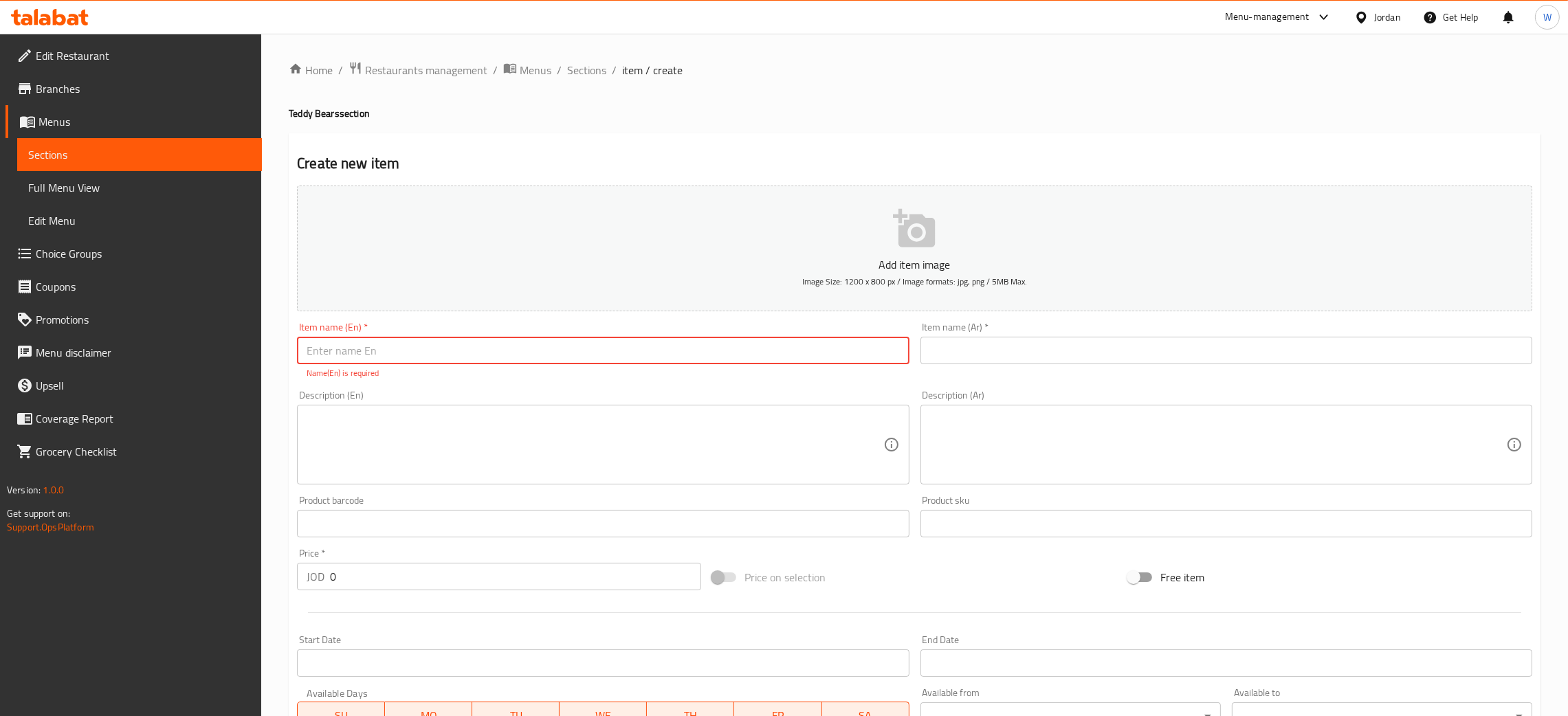
paste input "العرض الفخم"
type input "العرض الفخم"
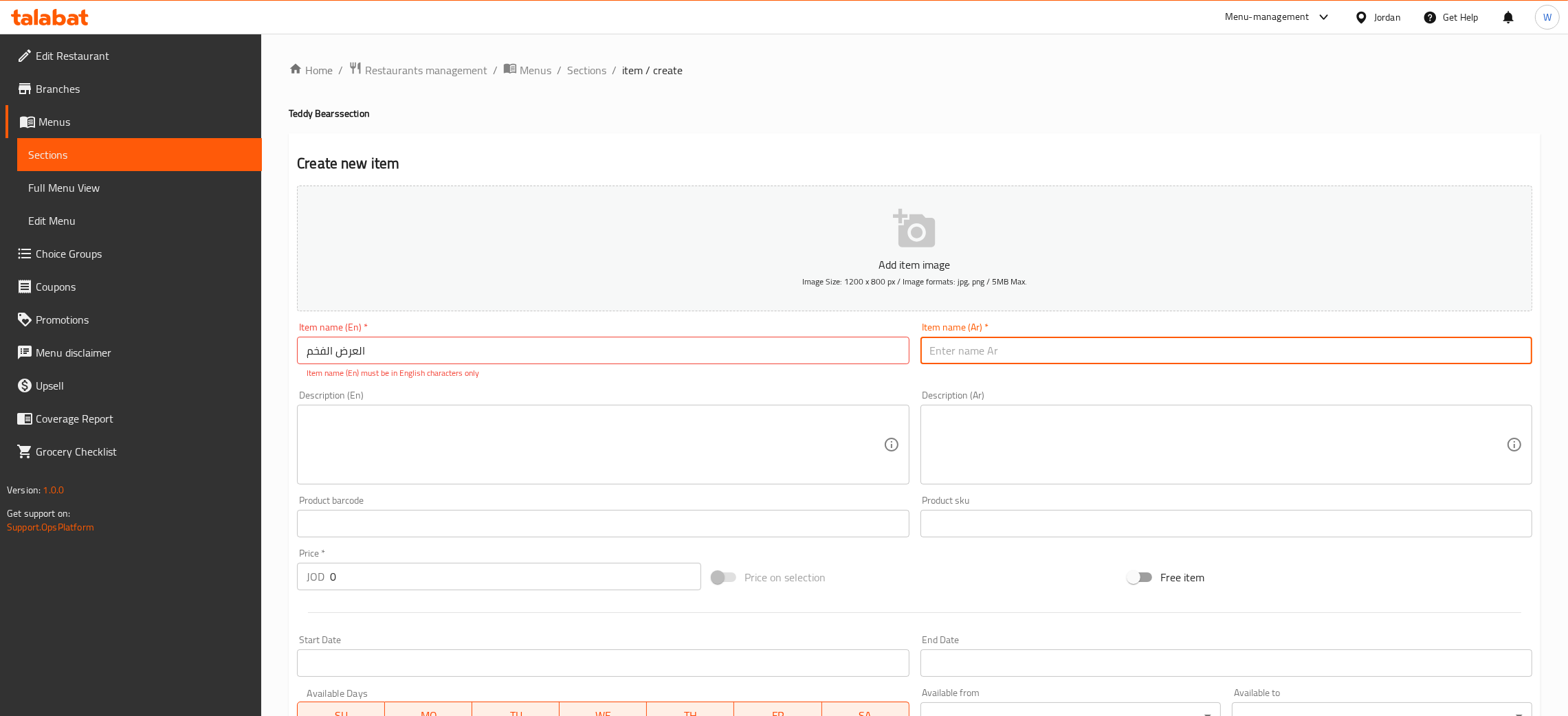
click at [1051, 359] on input "text" at bounding box center [1226, 351] width 612 height 28
type input "the good offer"
click at [104, 600] on div "Edit Restaurant Branches Menus Sections Full Menu View Edit Menu Choice Groups …" at bounding box center [784, 510] width 1568 height 953
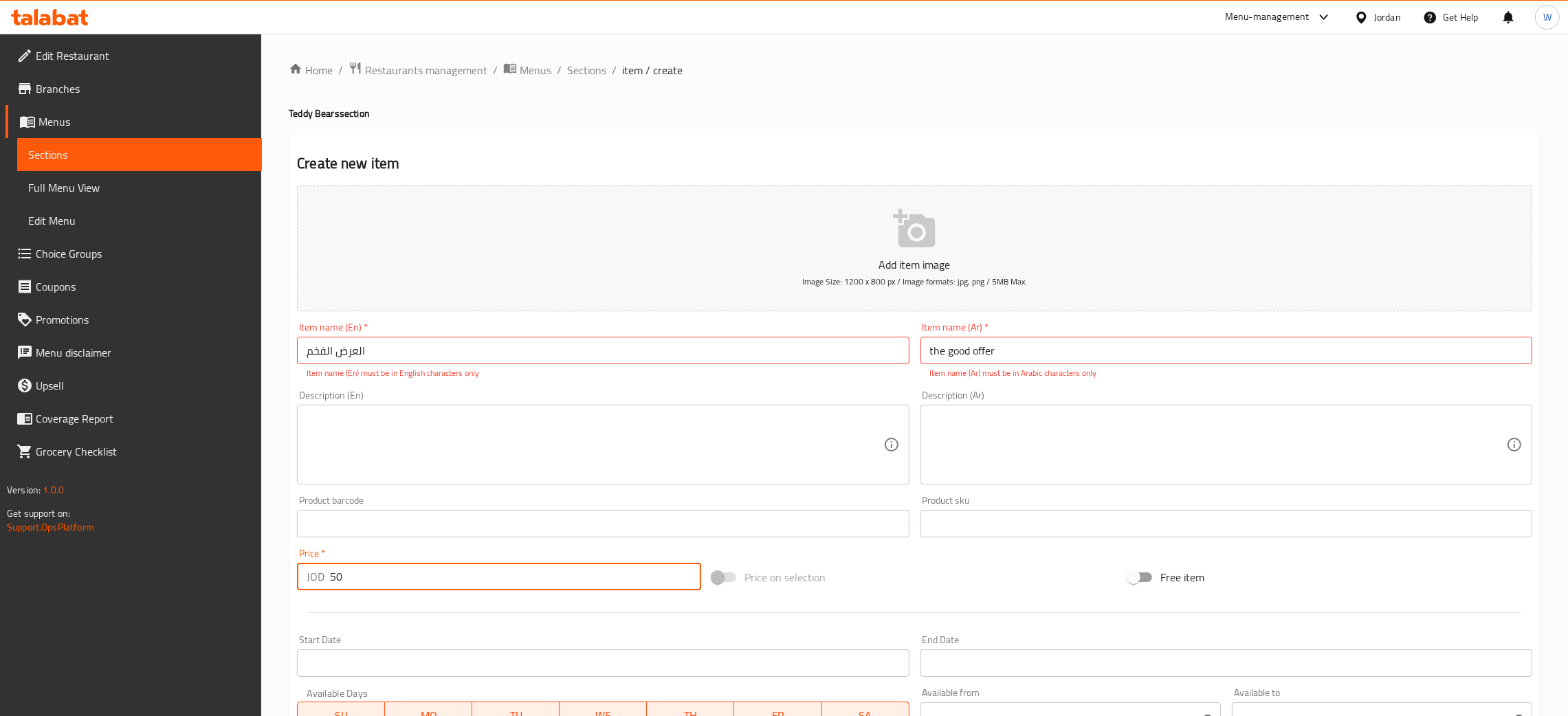
type input "50"
click at [732, 203] on button "Add item image Image Size: 1200 x 800 px / Image formats: jpg, png / 5MB Max." at bounding box center [915, 248] width 1236 height 126
drag, startPoint x: 385, startPoint y: 352, endPoint x: 158, endPoint y: 366, distance: 227.4
click at [154, 368] on div "Edit Restaurant Branches Menus Sections Full Menu View Edit Menu Choice Groups …" at bounding box center [784, 510] width 1568 height 953
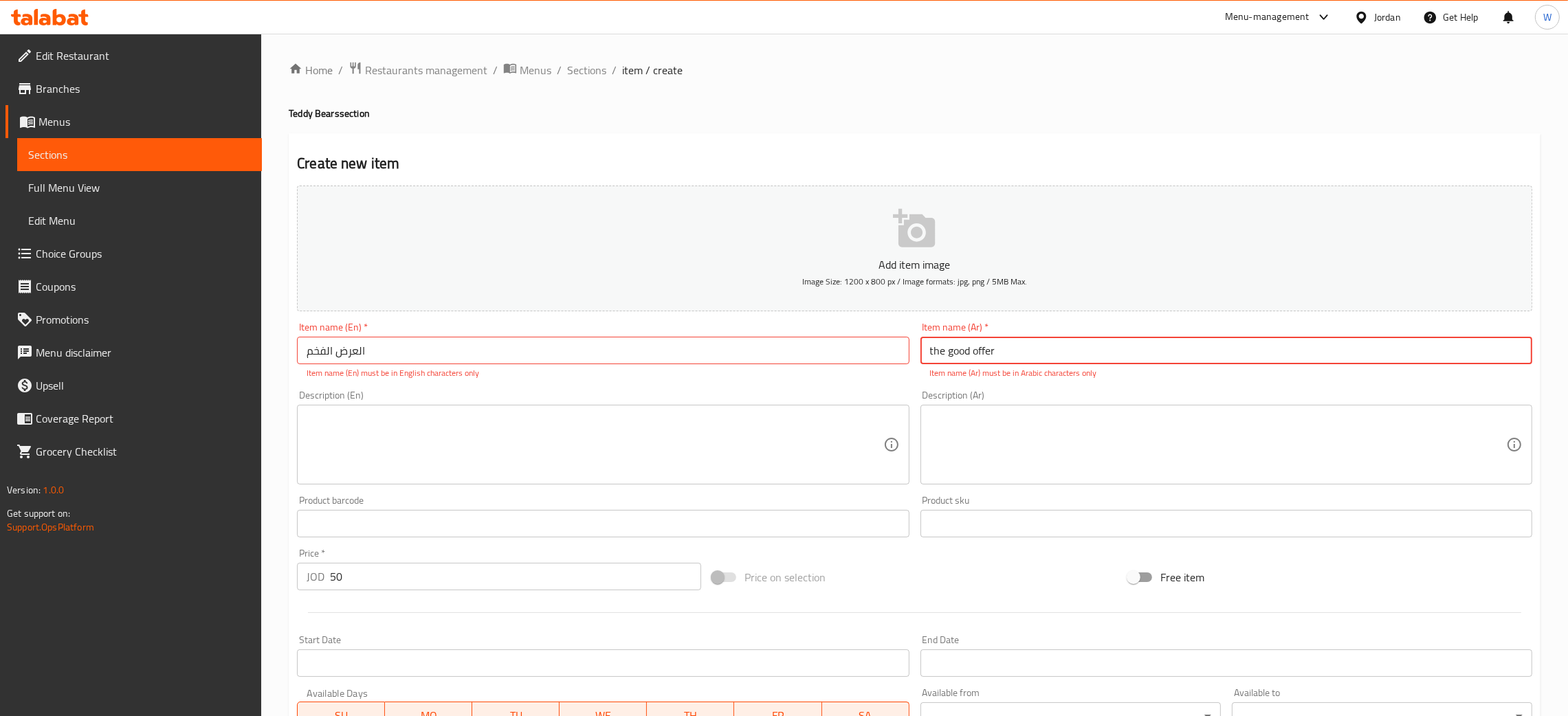
drag, startPoint x: 923, startPoint y: 368, endPoint x: 666, endPoint y: 352, distance: 257.5
click at [669, 357] on div "Add item image Image Size: 1200 x 800 px / Image formats: jpg, png / 5MB Max. I…" at bounding box center [915, 484] width 1247 height 607
paste input "العرض الفخم"
type input "العرض الفخم"
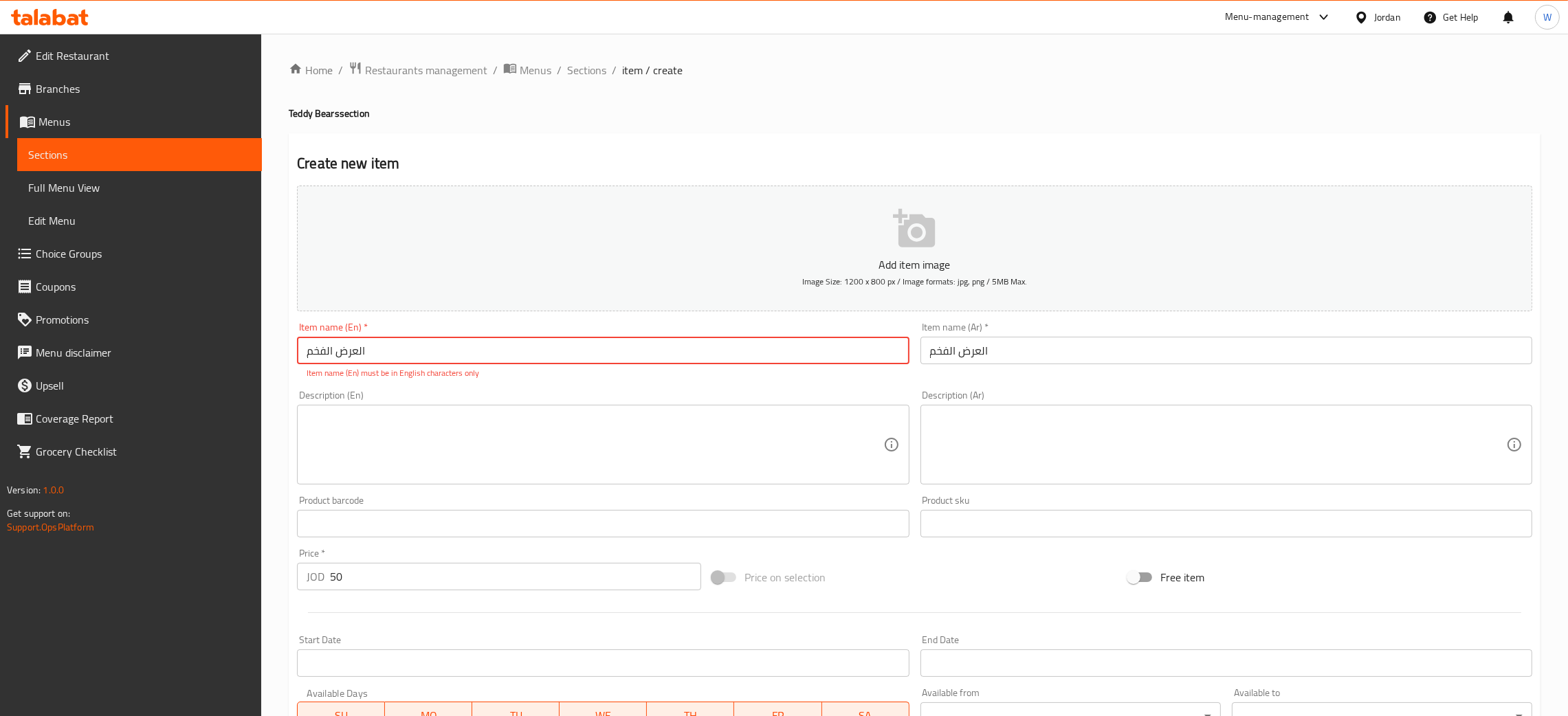
drag, startPoint x: 374, startPoint y: 350, endPoint x: 160, endPoint y: 357, distance: 214.1
click at [151, 365] on div "Edit Restaurant Branches Menus Sections Full Menu View Edit Menu Choice Groups …" at bounding box center [784, 510] width 1568 height 953
paste input "the good offer"
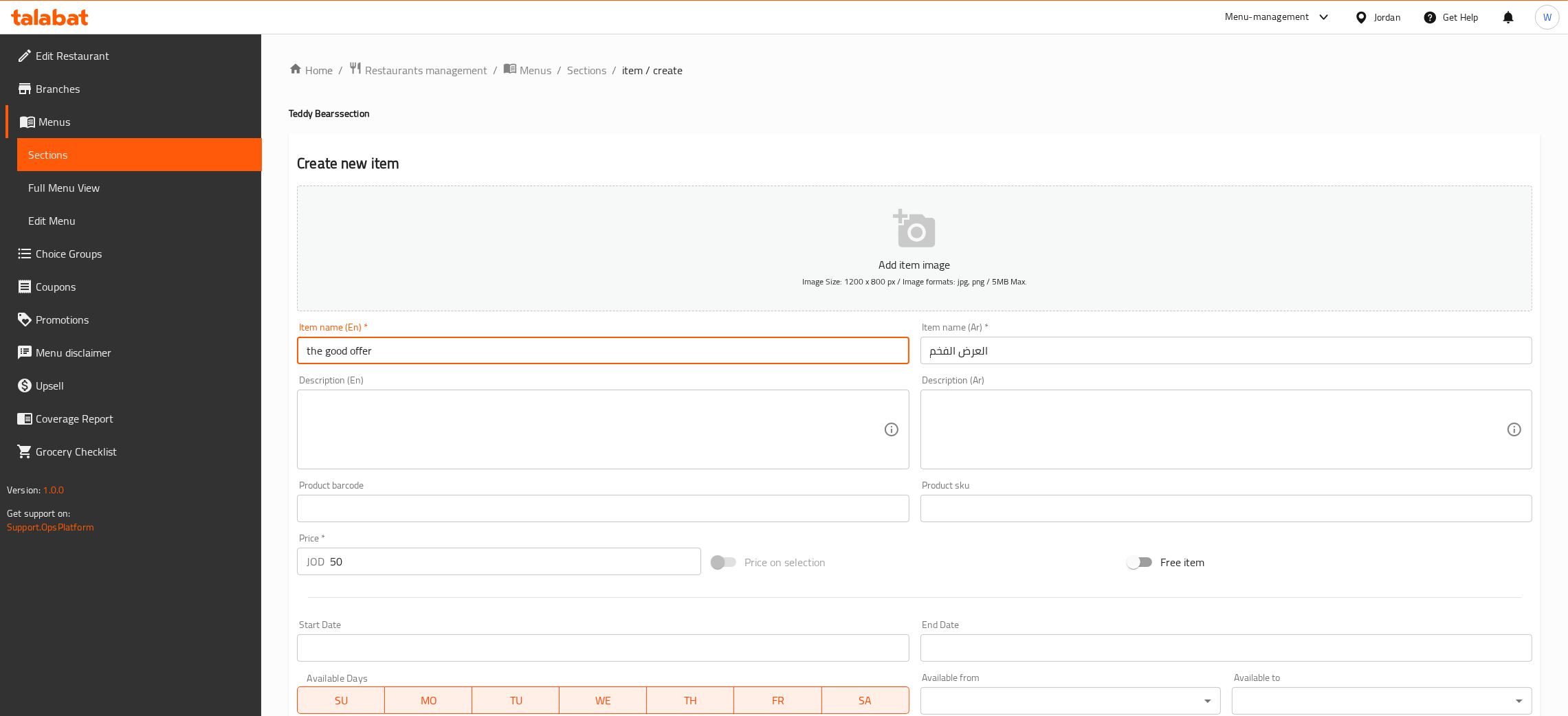
type input "the good offer"
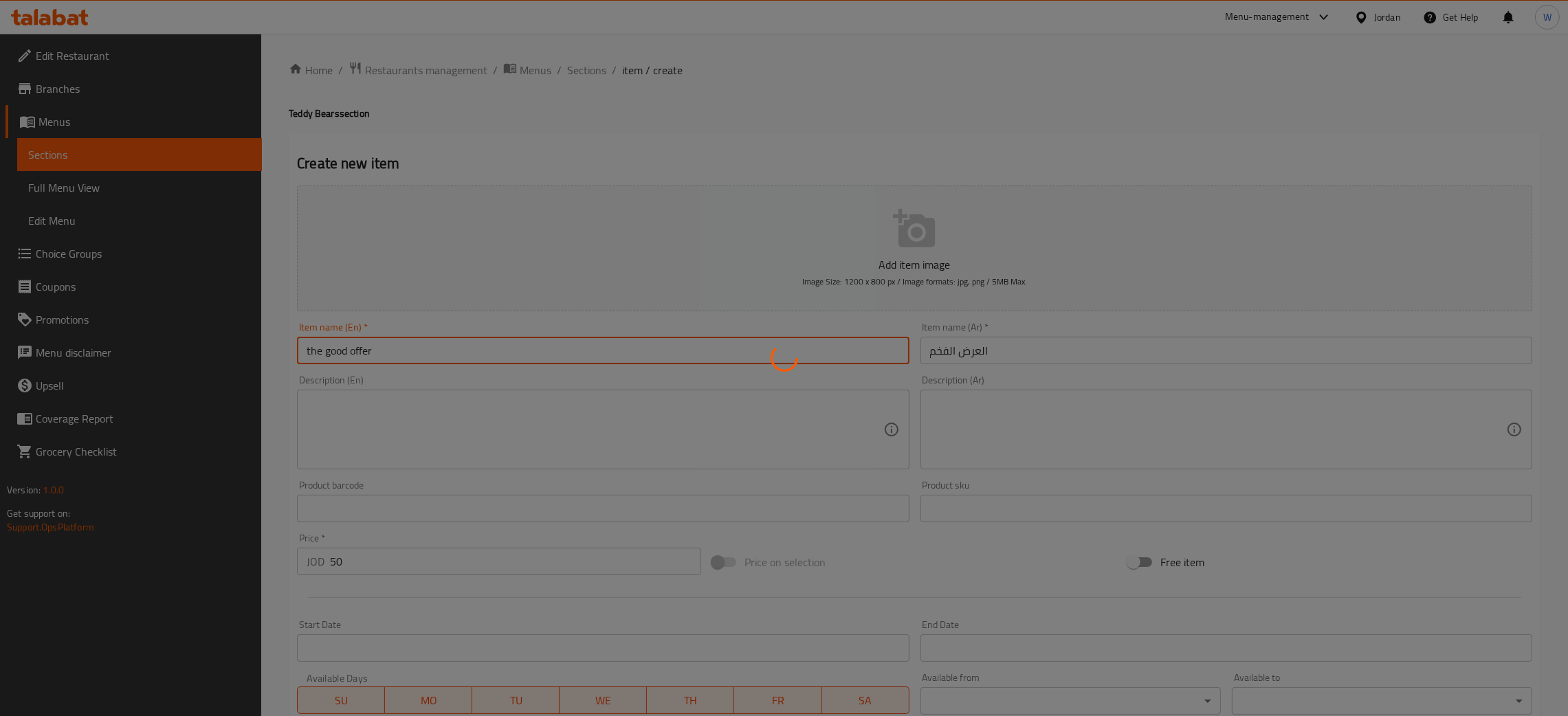
type input "0"
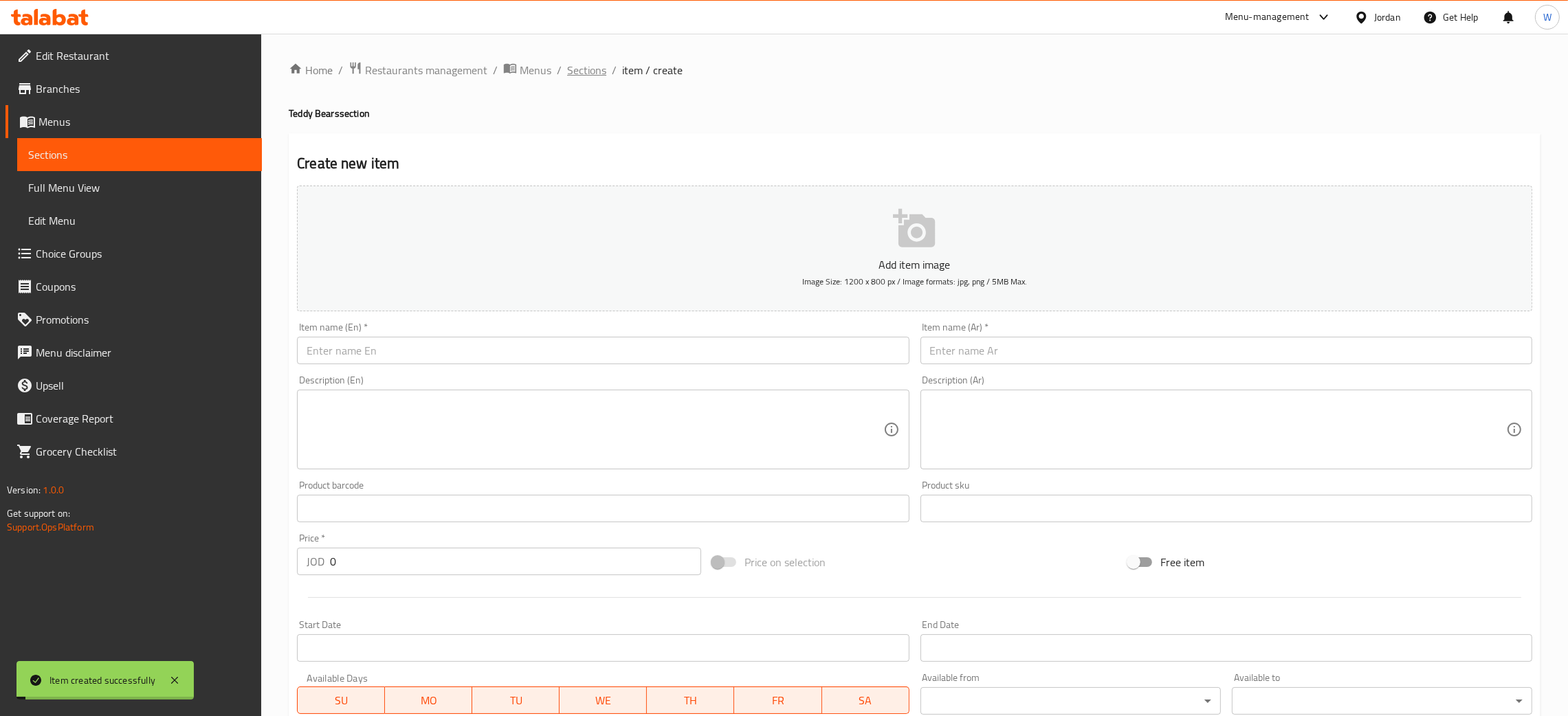
click at [585, 69] on span "Sections" at bounding box center [587, 70] width 40 height 17
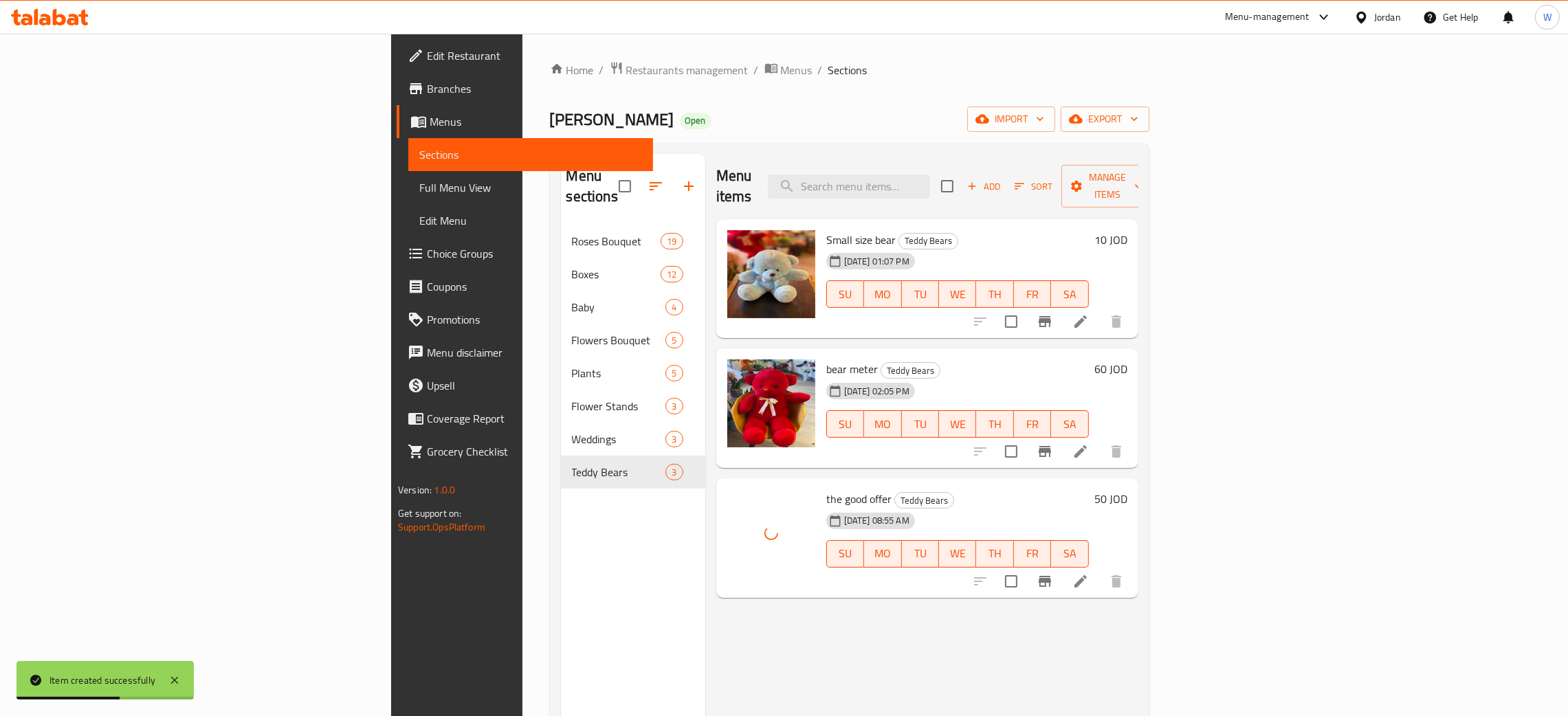
click at [832, 637] on div "Menu items Add Sort Manage items Small size bear Teddy Bears 31-08-2025 01:07 P…" at bounding box center [922, 512] width 433 height 716
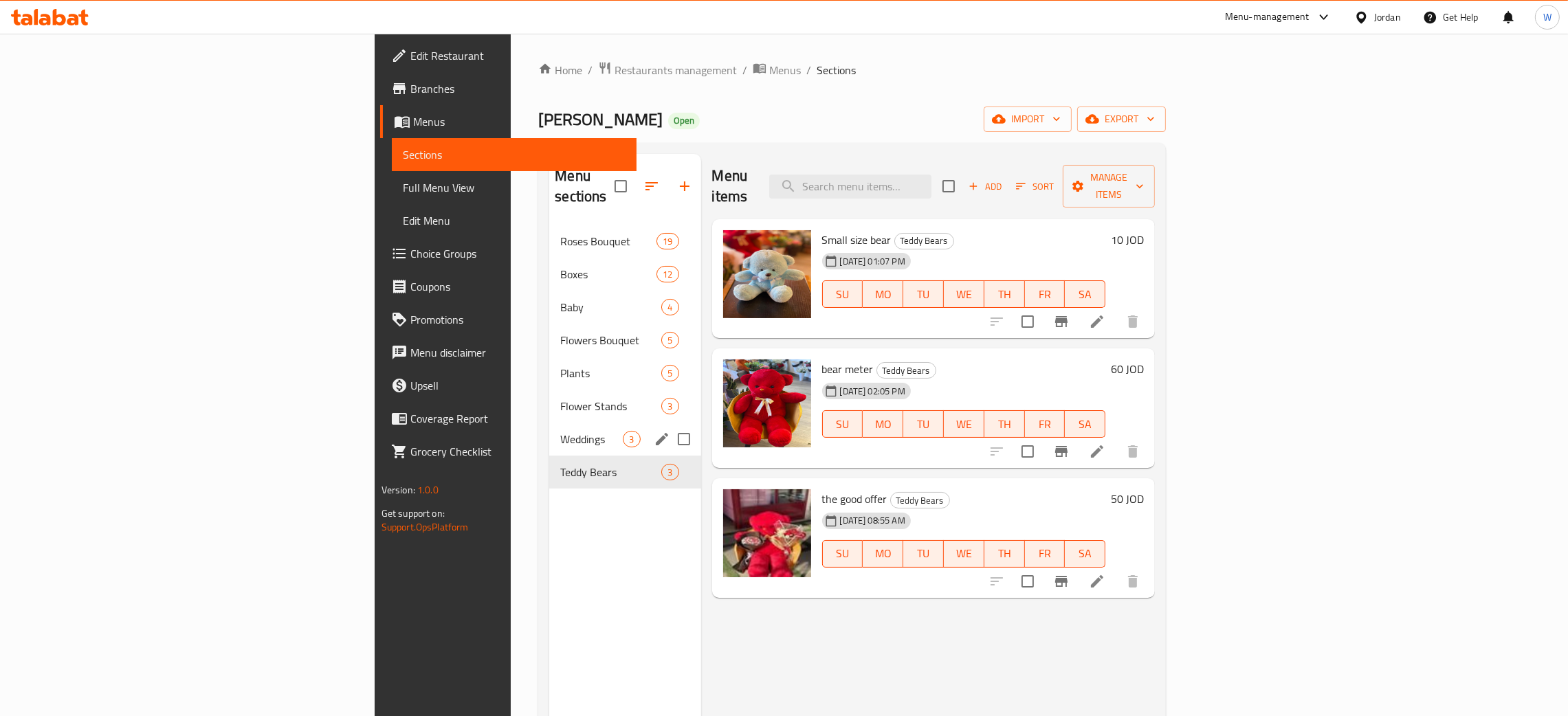
click at [561, 431] on span "Weddings" at bounding box center [592, 439] width 63 height 17
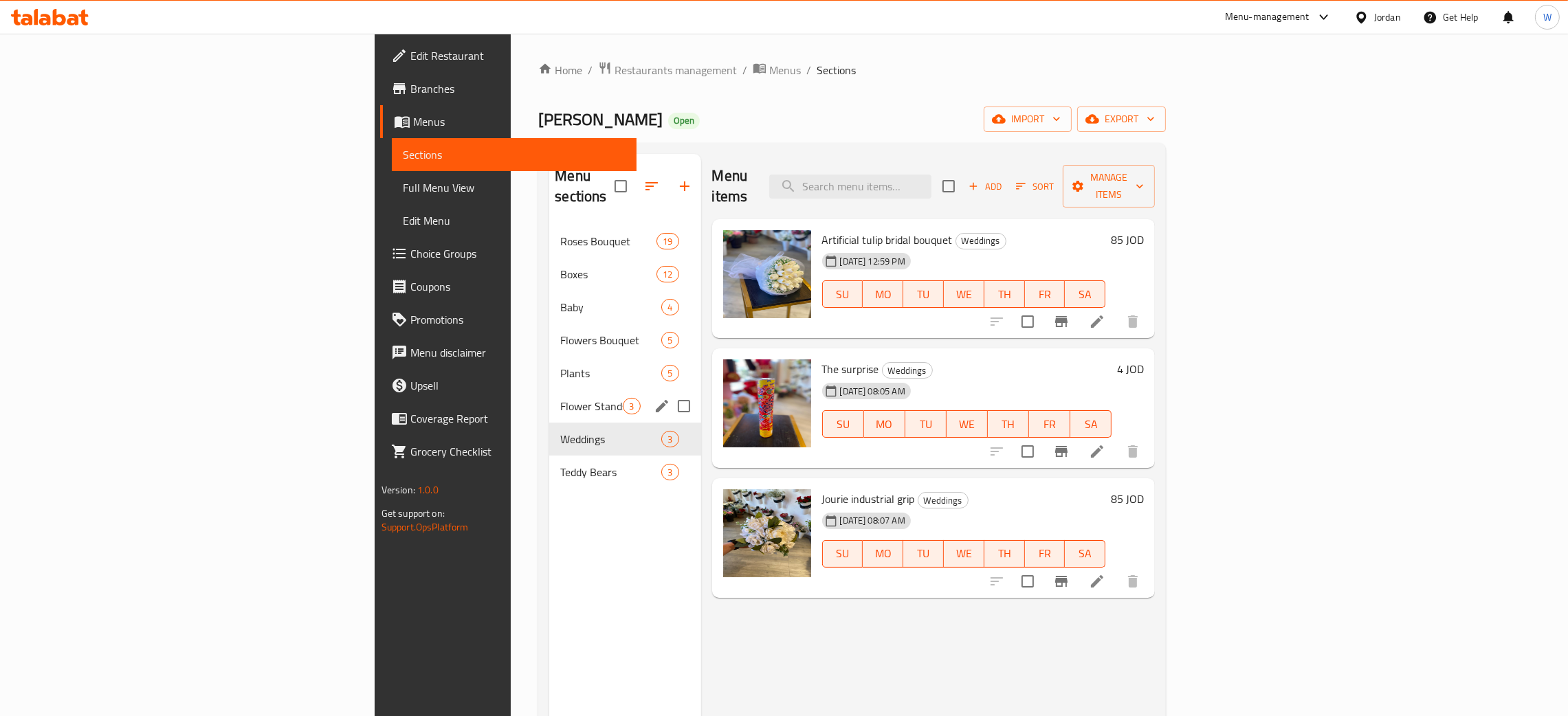
click at [561, 398] on span "Flower Stands" at bounding box center [592, 406] width 63 height 17
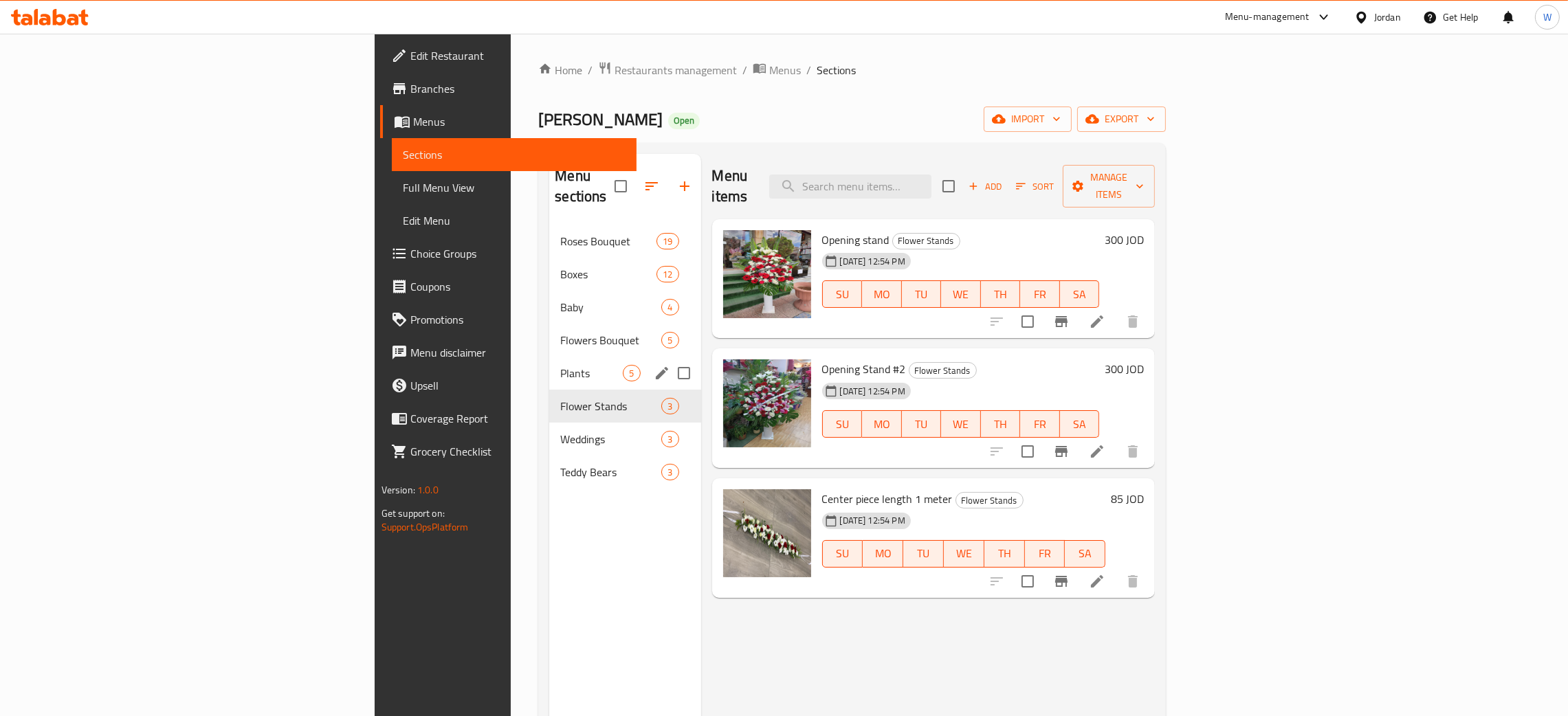
click at [550, 357] on div "Plants 5" at bounding box center [625, 374] width 151 height 33
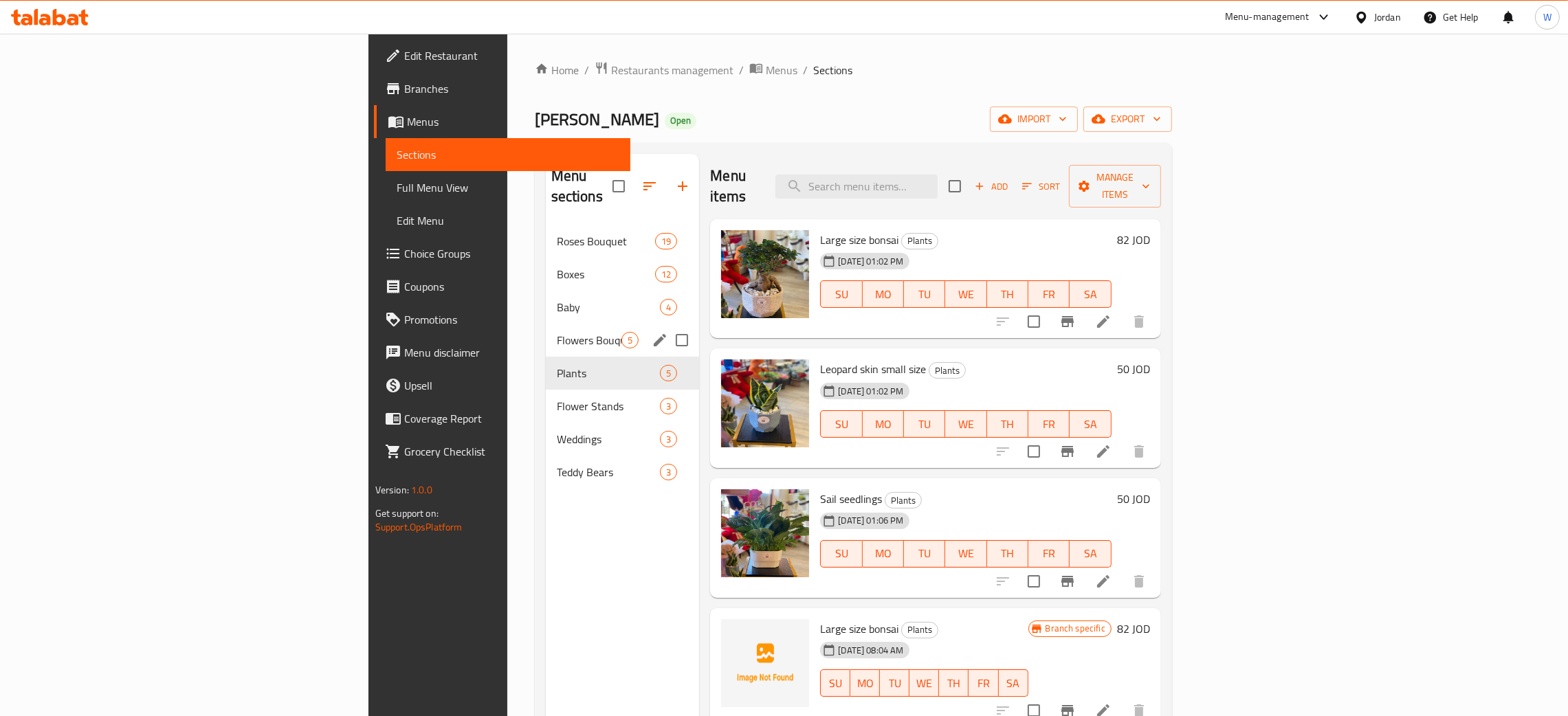
click at [546, 303] on div "Baby 4" at bounding box center [622, 307] width 154 height 33
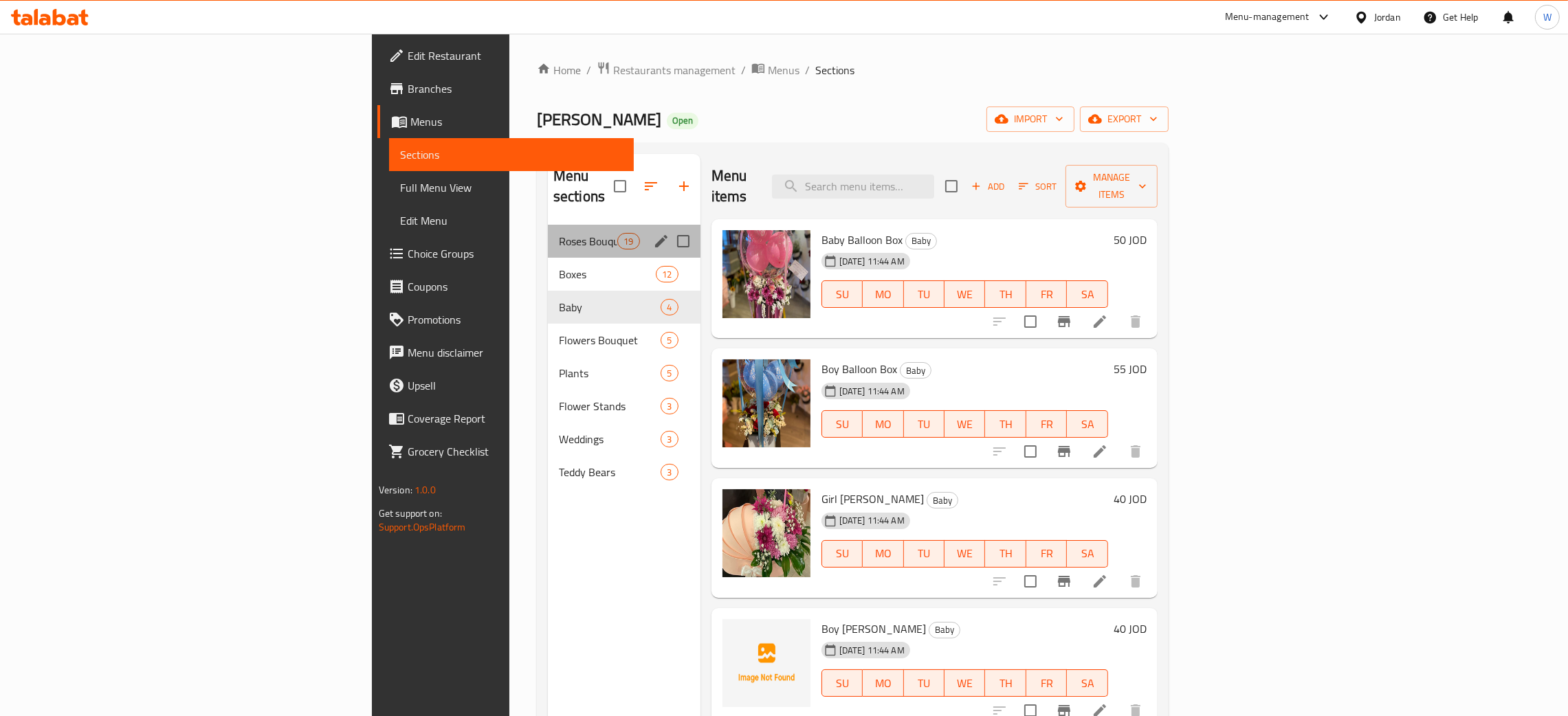
click at [559, 233] on span "Roses Bouquet" at bounding box center [587, 241] width 58 height 17
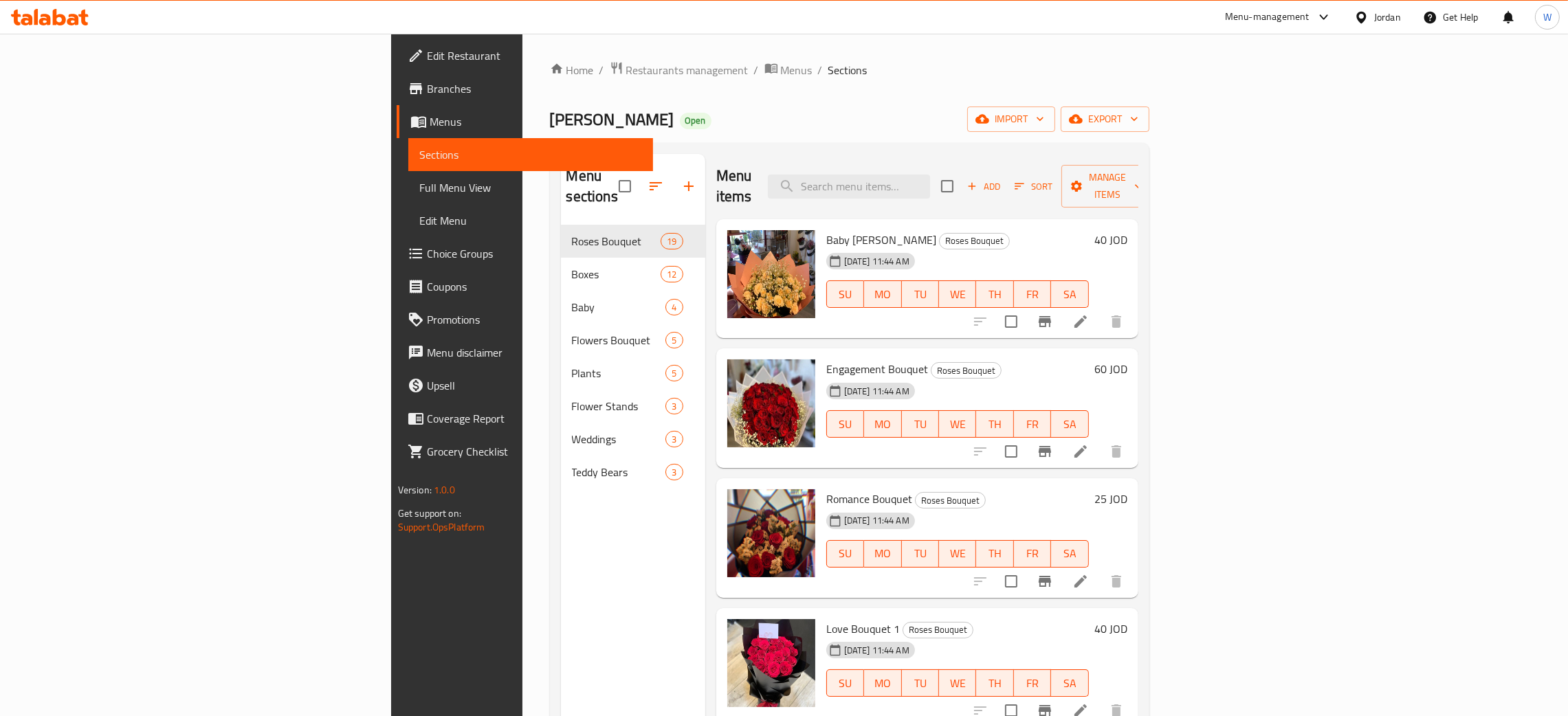
click at [561, 192] on div "Menu sections" at bounding box center [633, 186] width 145 height 65
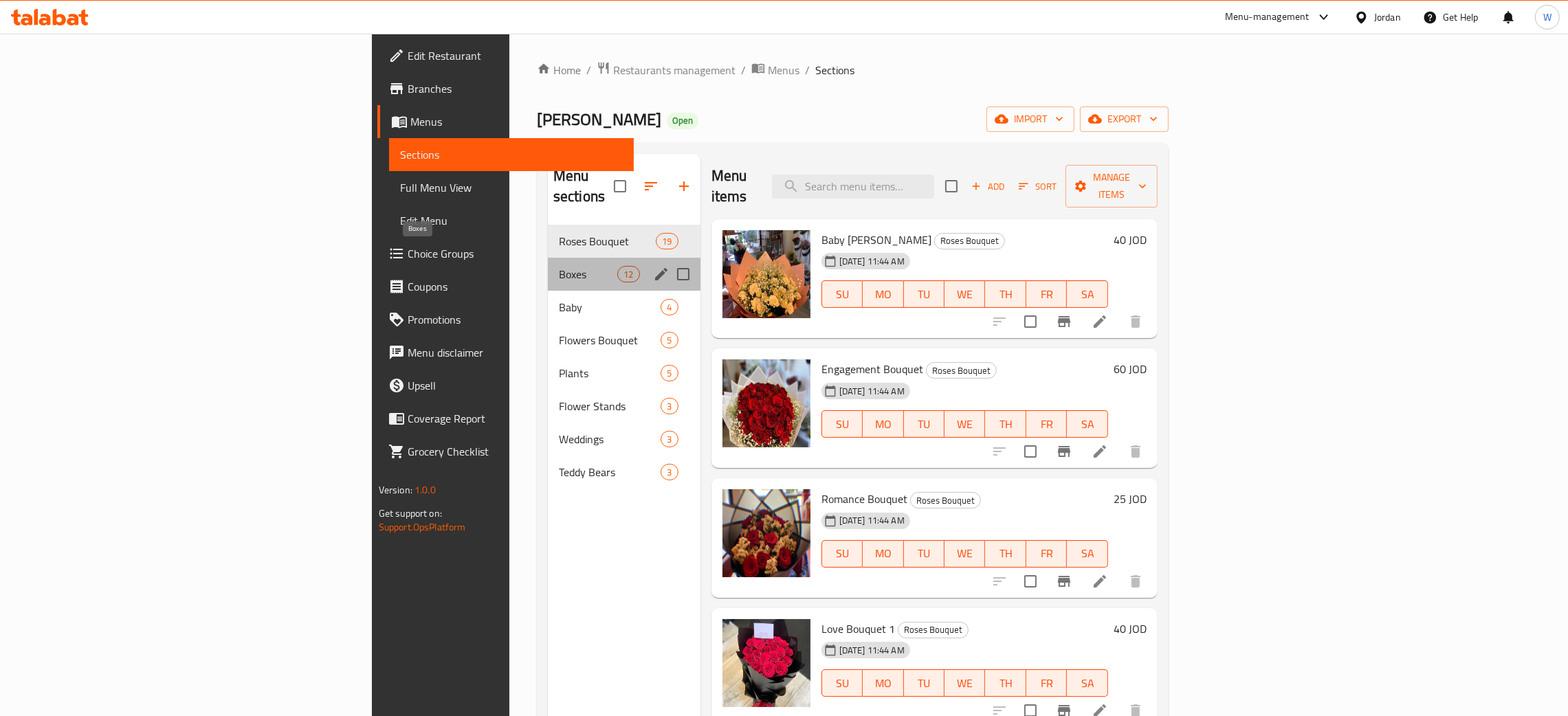
click at [559, 266] on span "Boxes" at bounding box center [587, 274] width 58 height 17
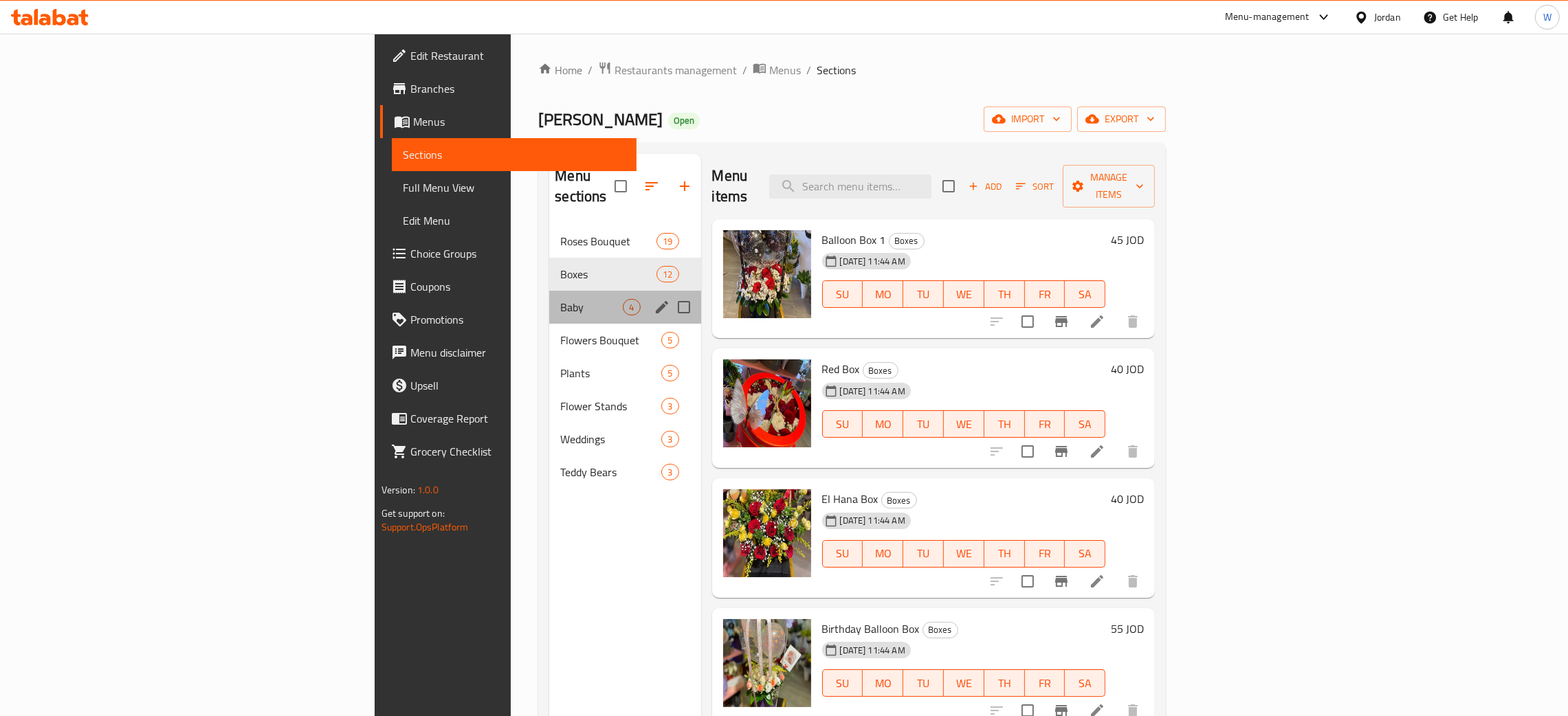
click at [550, 291] on div "Baby 4" at bounding box center [625, 307] width 151 height 33
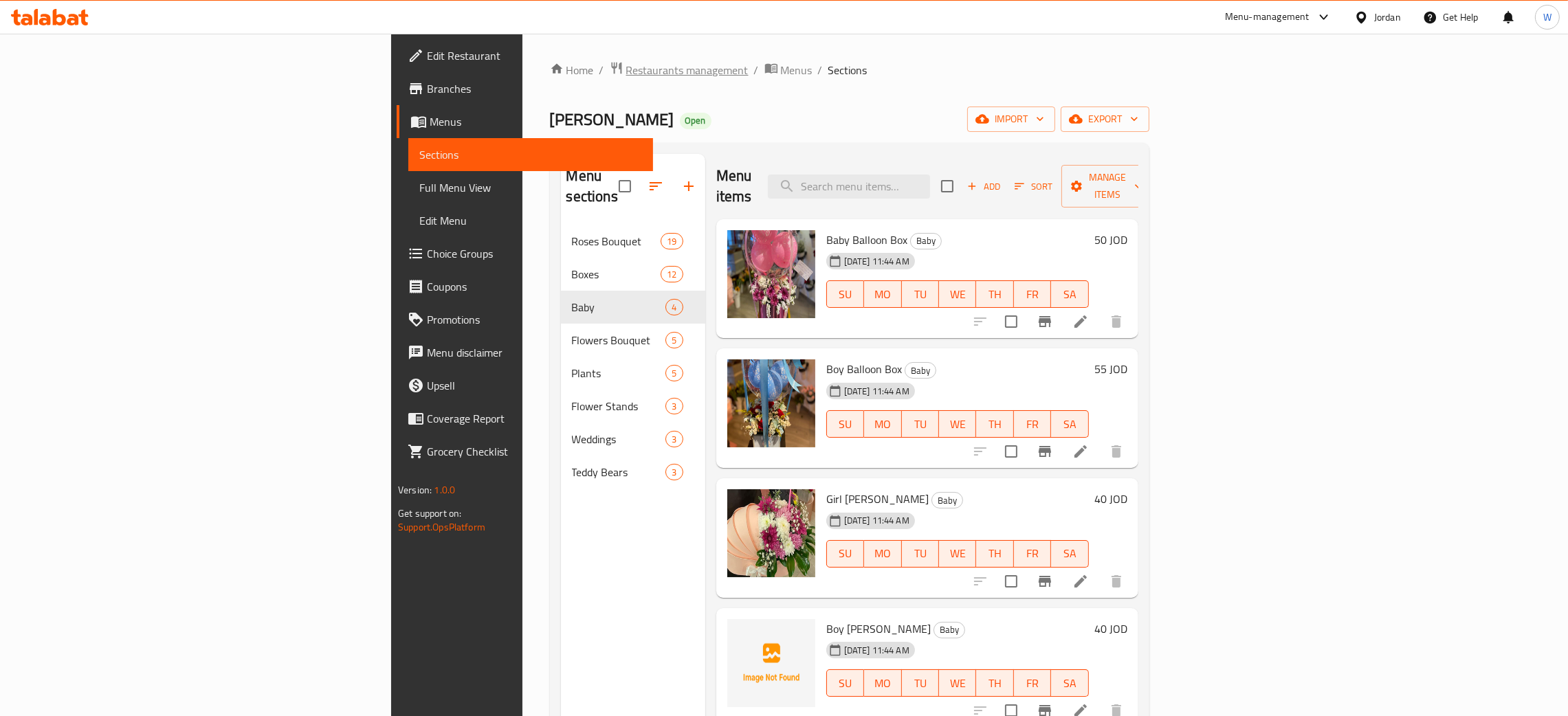
click at [626, 64] on span "Restaurants management" at bounding box center [687, 70] width 122 height 17
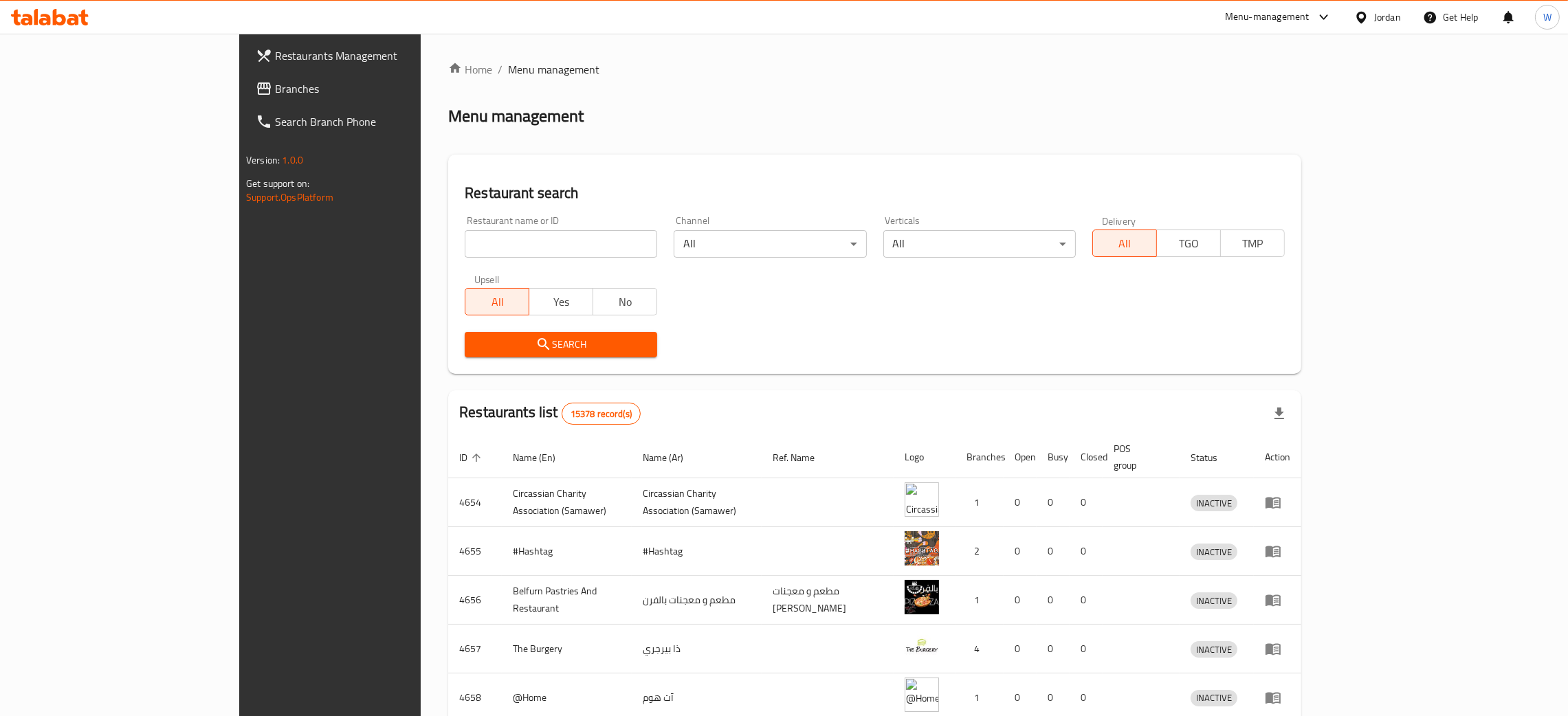
click at [448, 246] on div "Home / Menu management Menu management Restaurant search Restaurant name or ID …" at bounding box center [875, 537] width 854 height 952
click at [465, 242] on input "search" at bounding box center [561, 244] width 192 height 28
click button "Search" at bounding box center [561, 345] width 192 height 26
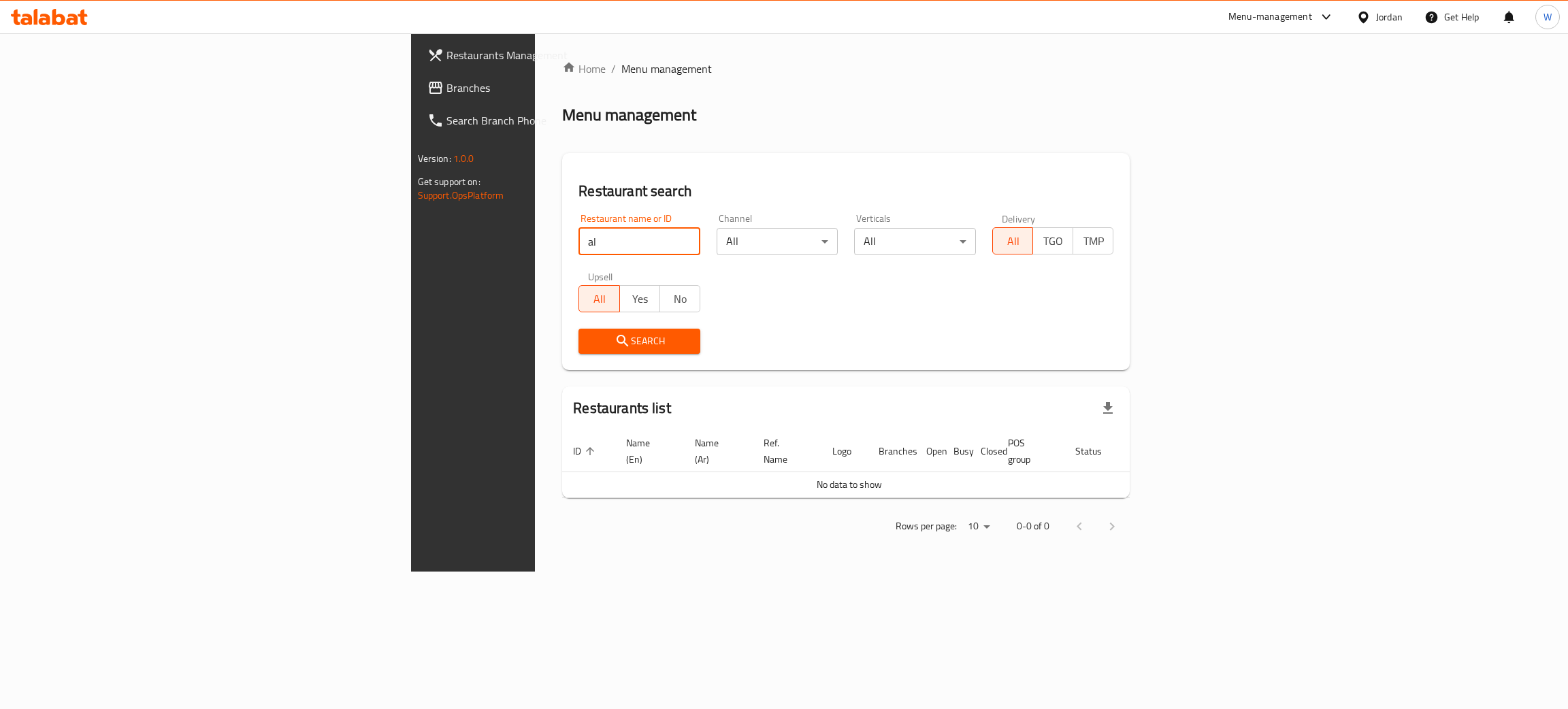
type input "a"
type input "الشيوخي"
click button "Search" at bounding box center [640, 342] width 122 height 26
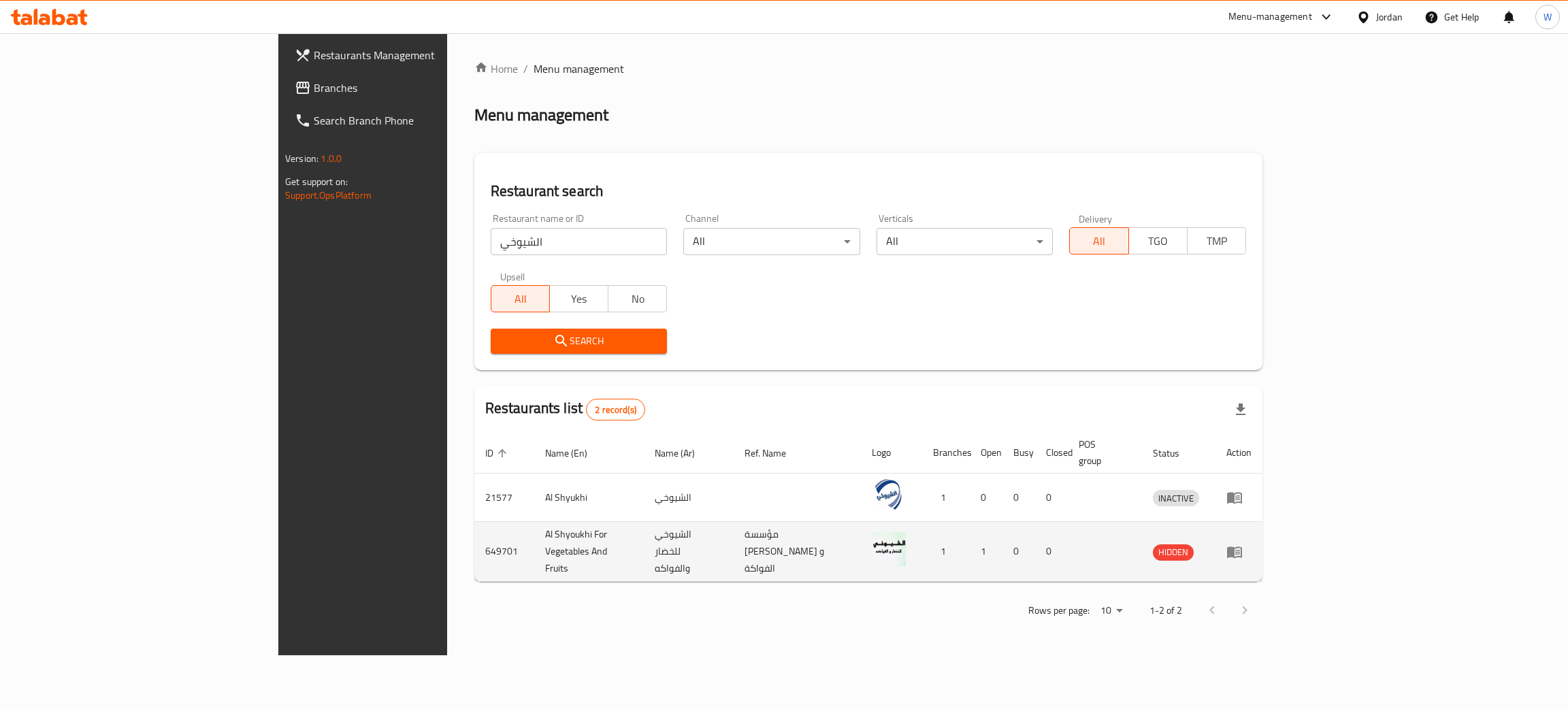
click at [1240, 550] on icon "enhanced table" at bounding box center [1236, 552] width 5 height 5
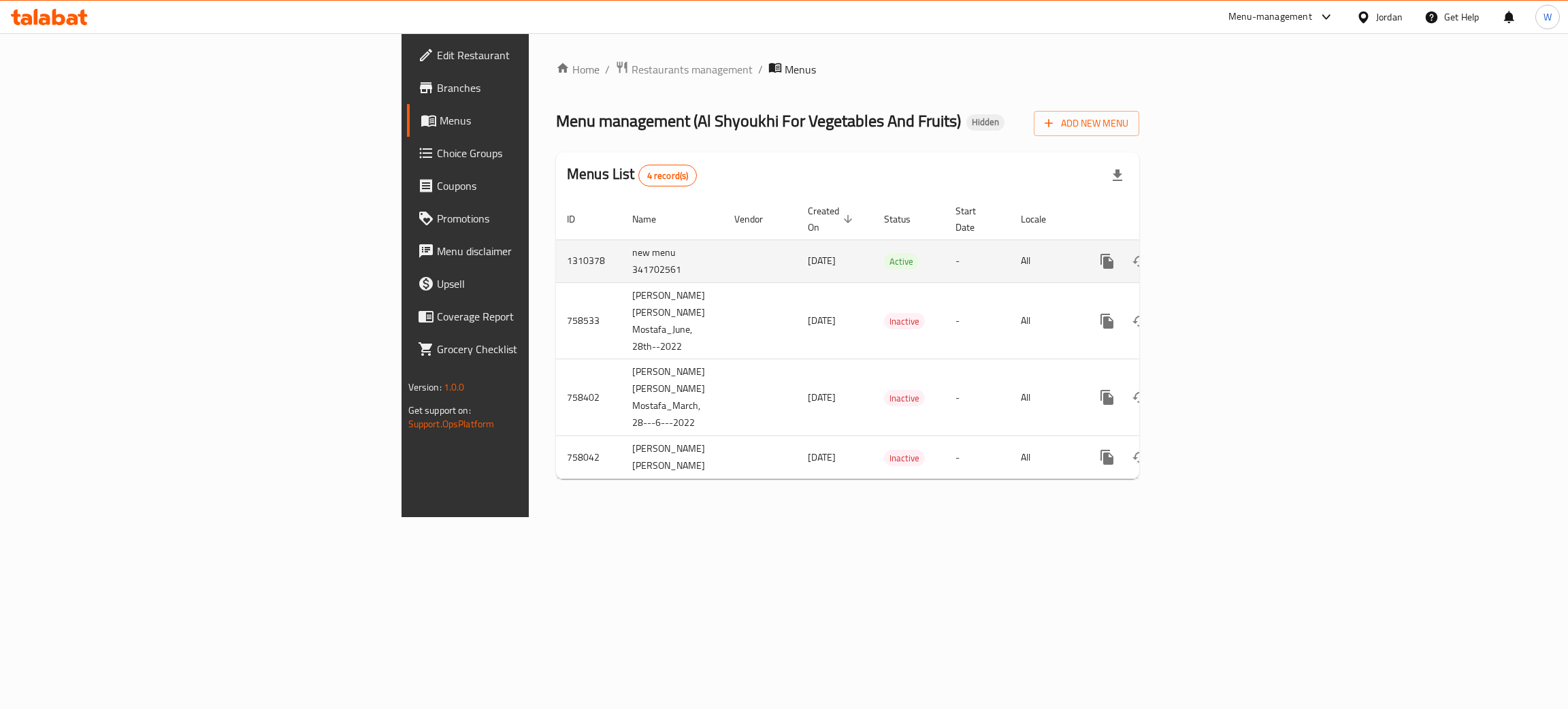
click at [1211, 255] on icon "enhanced table" at bounding box center [1204, 261] width 12 height 12
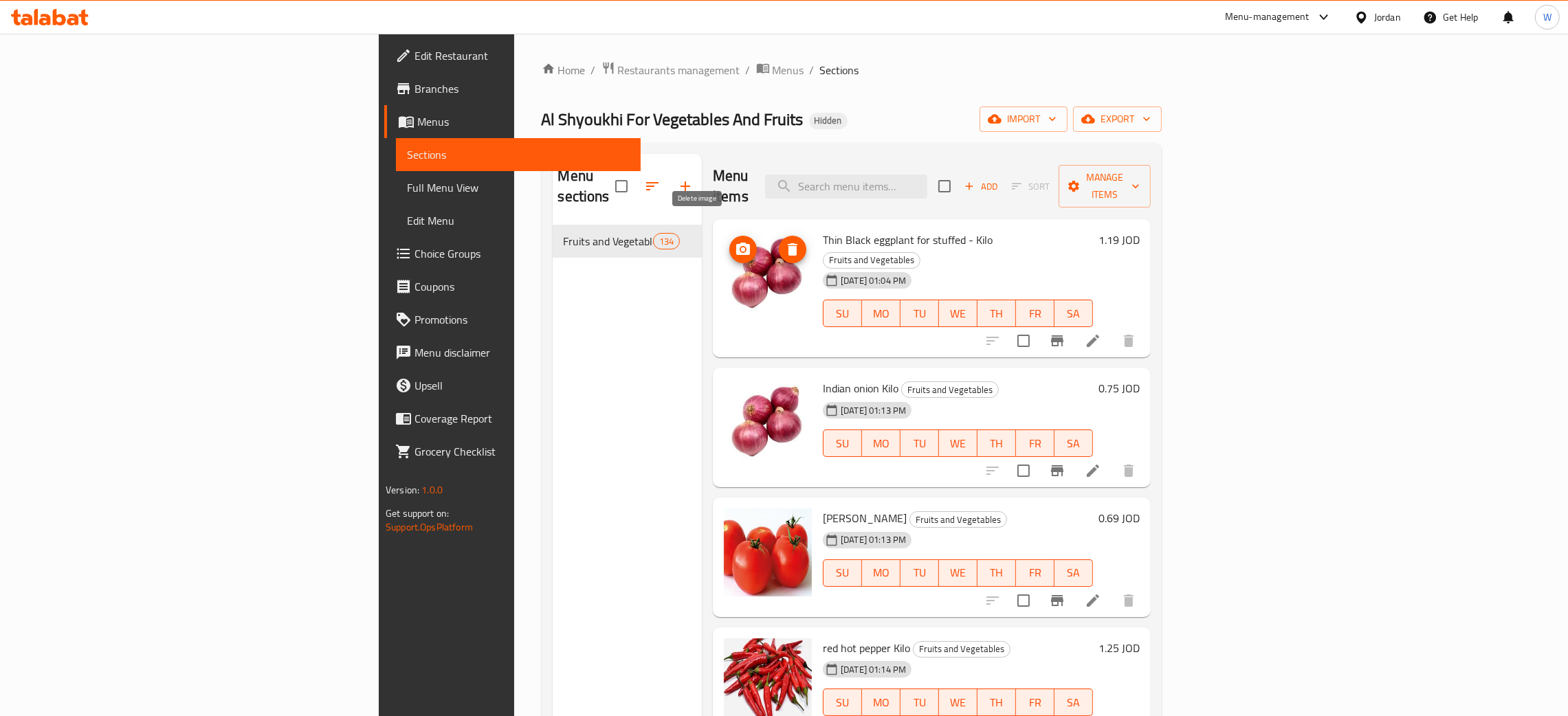
click at [788, 243] on icon "delete image" at bounding box center [793, 248] width 9 height 12
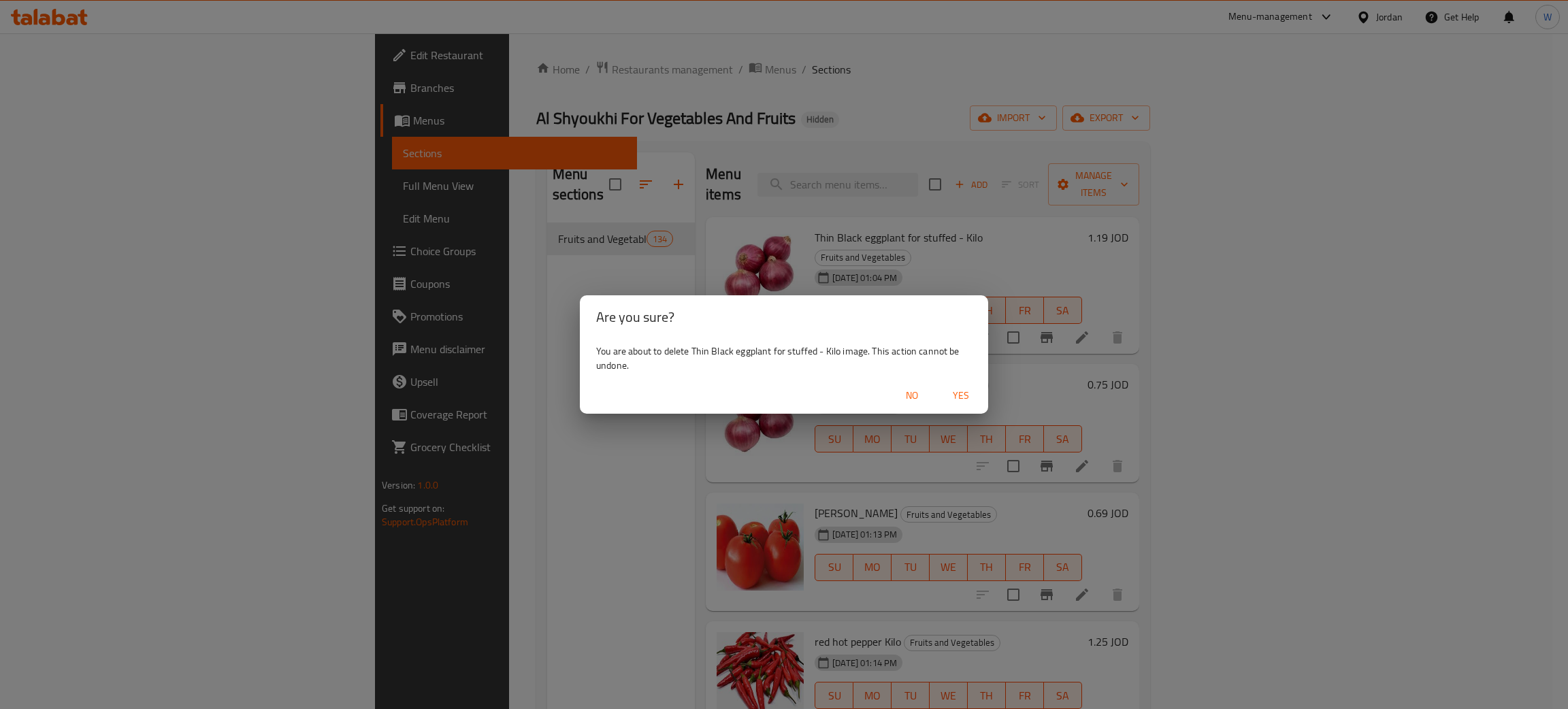
click at [973, 390] on span "Yes" at bounding box center [961, 396] width 33 height 17
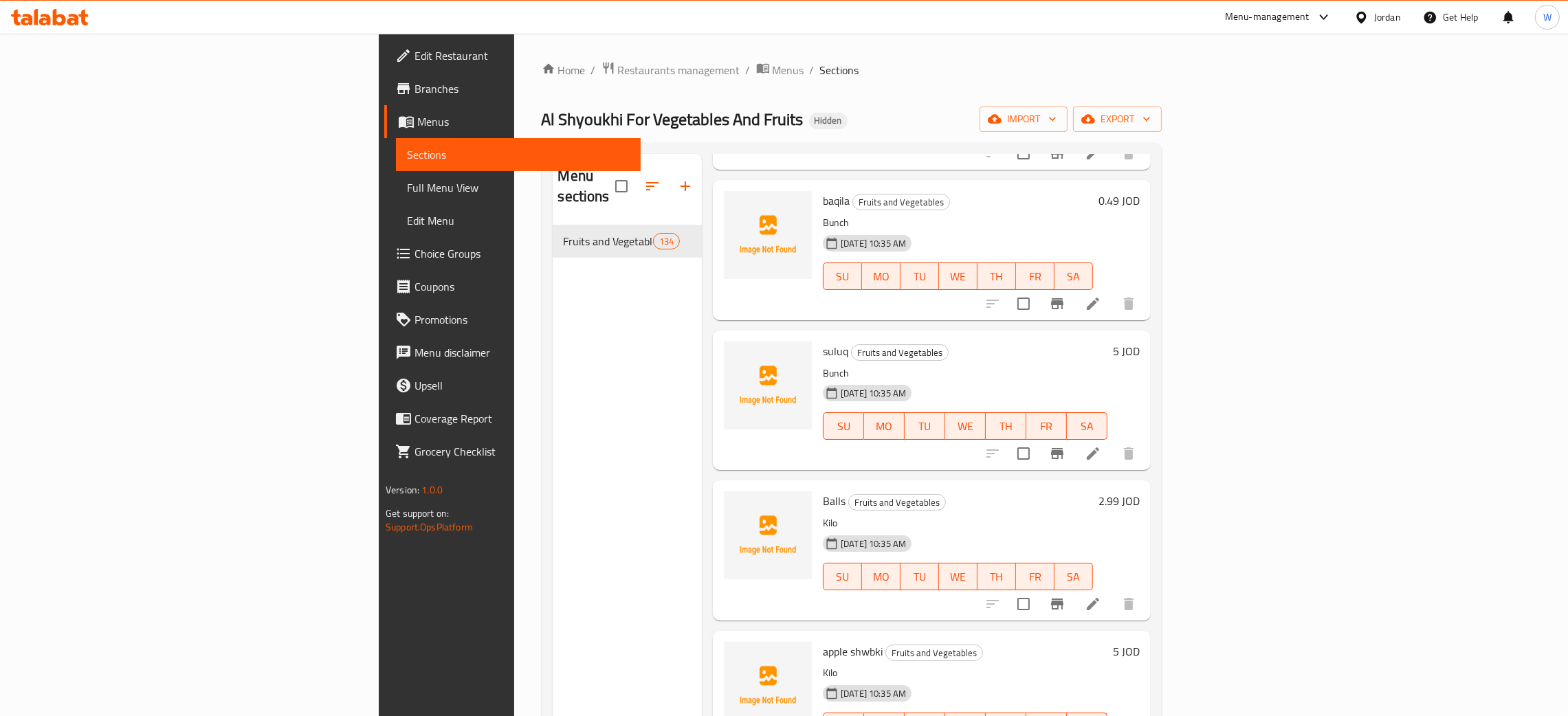
scroll to position [17823, 0]
